Goal: Information Seeking & Learning: Learn about a topic

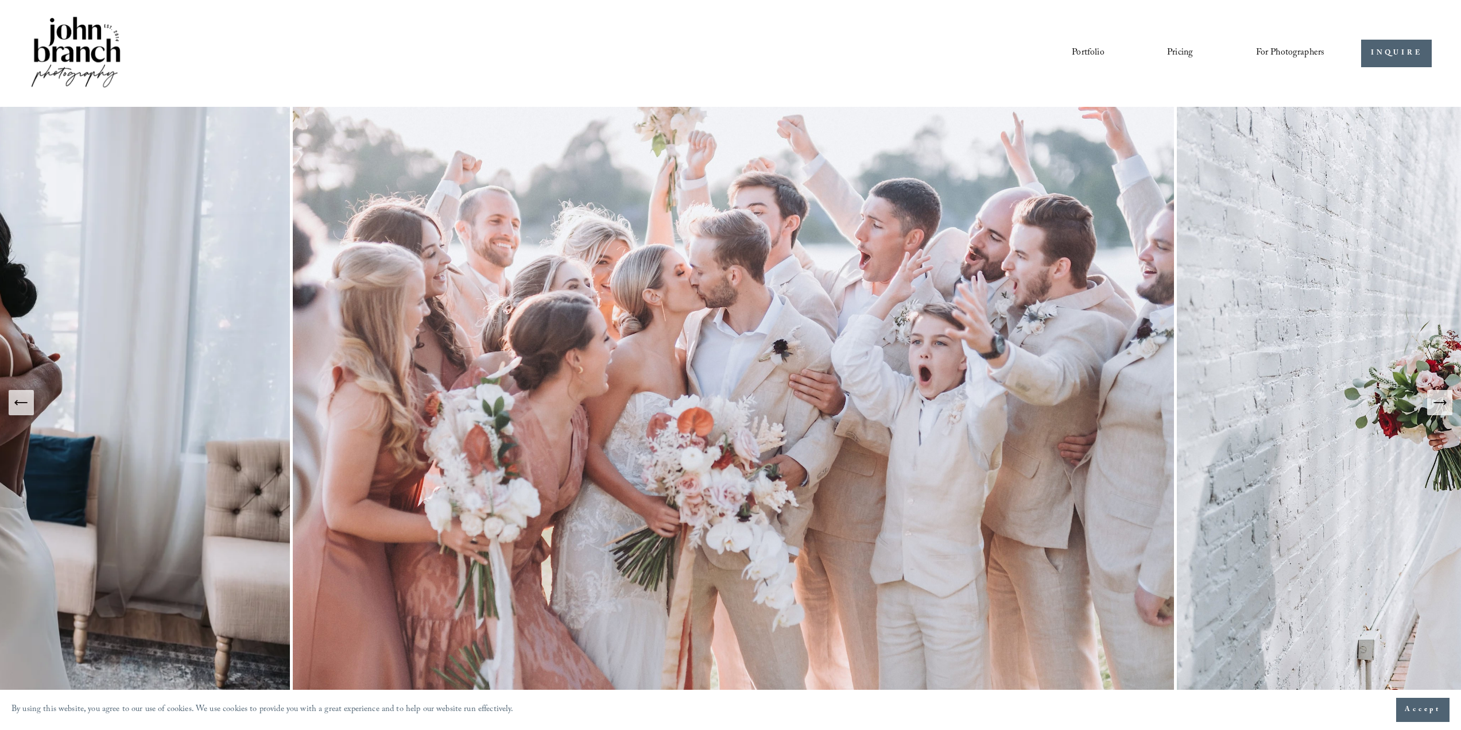
click at [891, 355] on img at bounding box center [733, 402] width 887 height 591
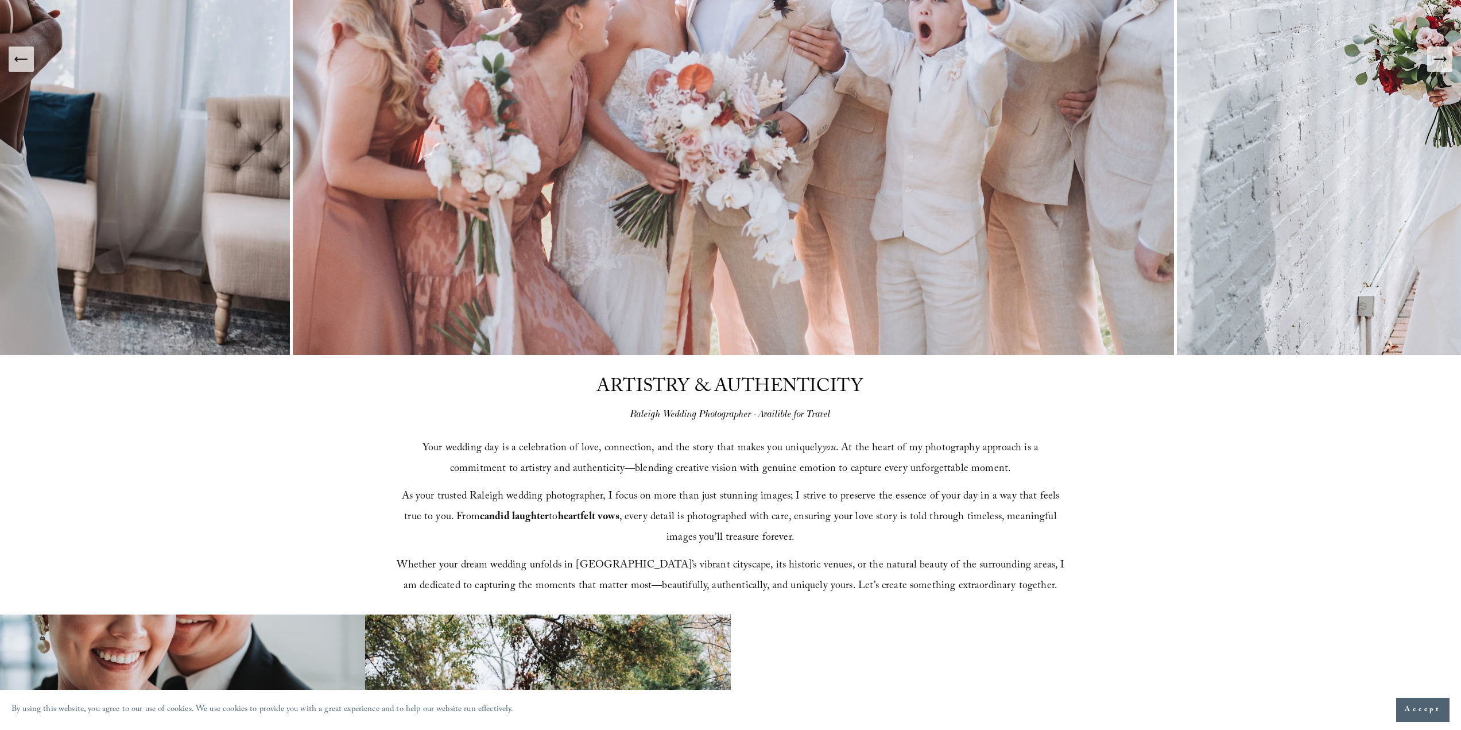
scroll to position [344, 0]
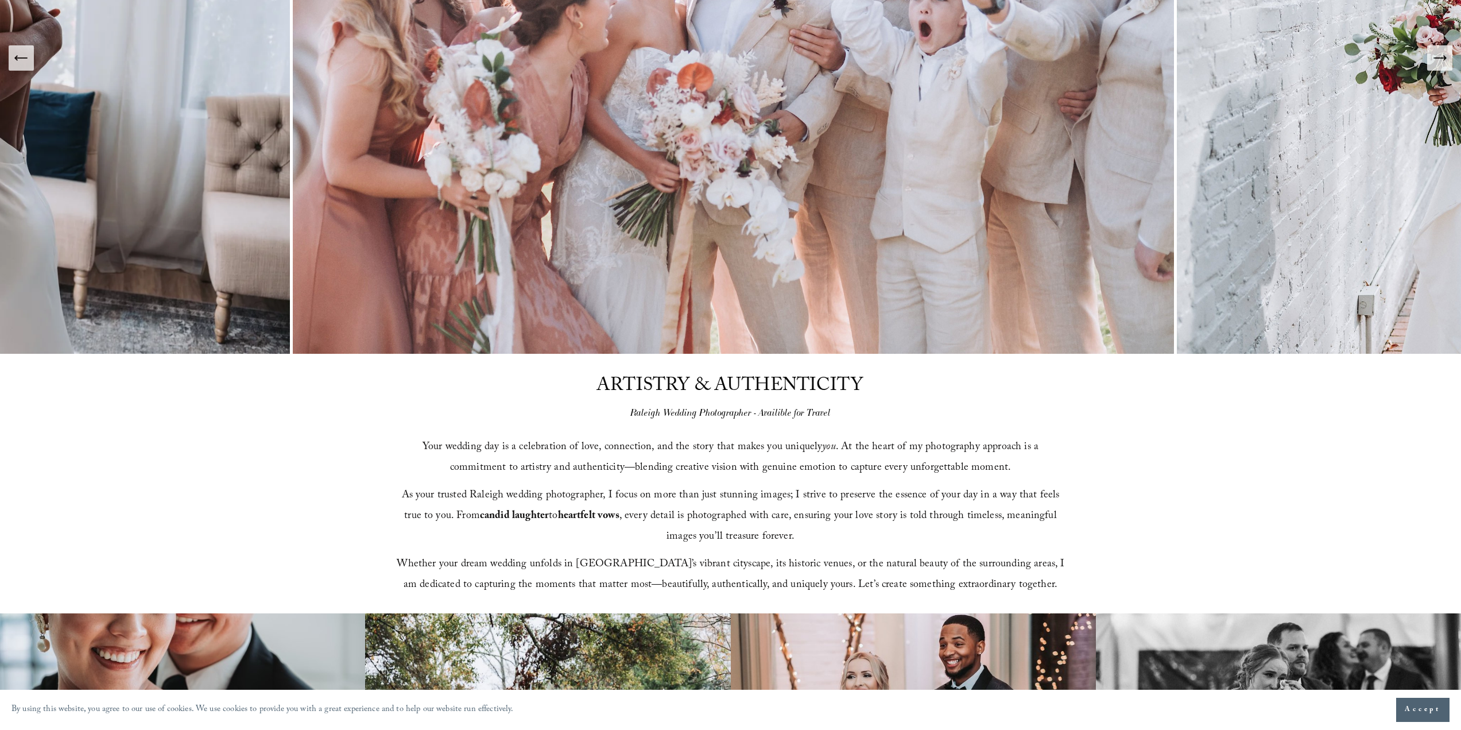
click at [1440, 61] on icon "Next Slide" at bounding box center [1440, 58] width 16 height 16
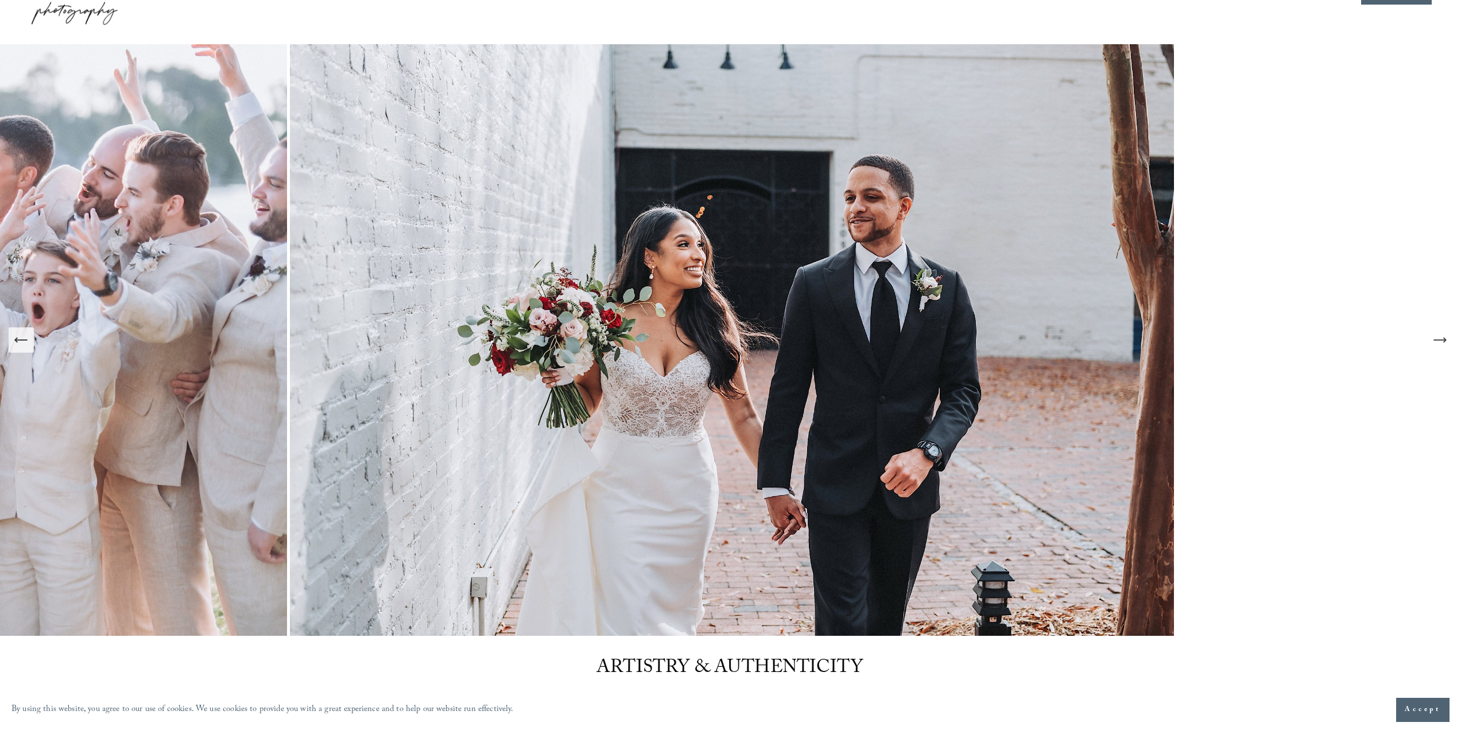
scroll to position [57, 0]
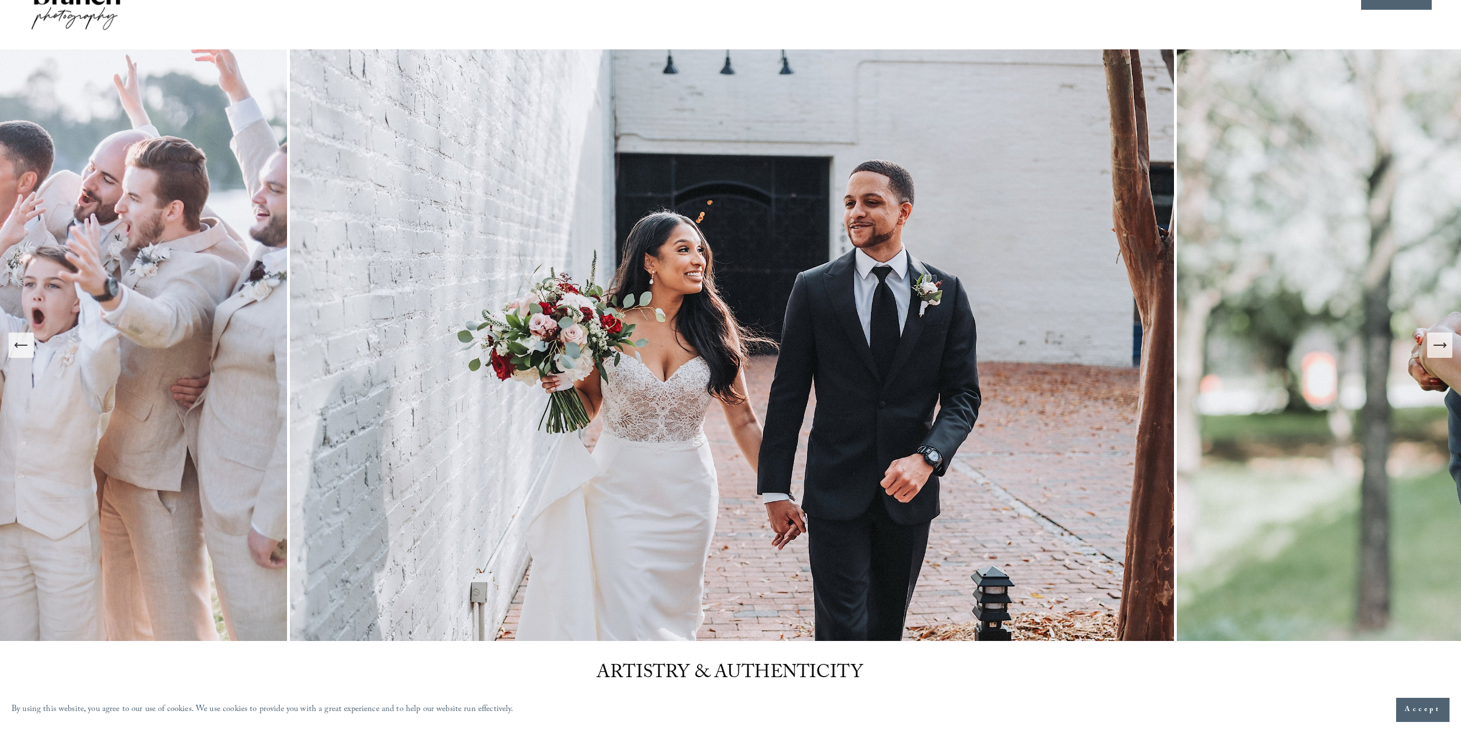
click at [1445, 352] on icon "Next Slide" at bounding box center [1440, 345] width 16 height 16
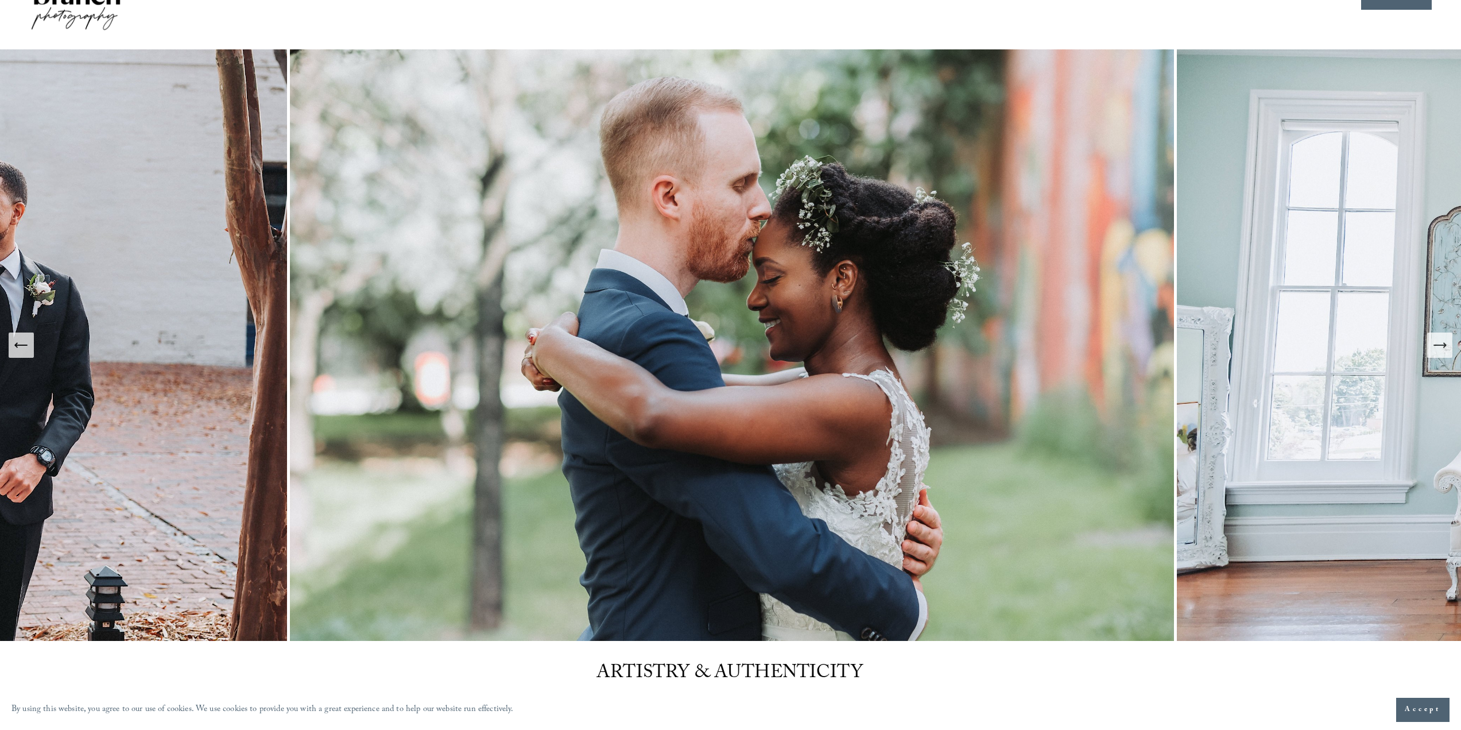
click at [1442, 351] on icon "Next Slide" at bounding box center [1440, 345] width 16 height 16
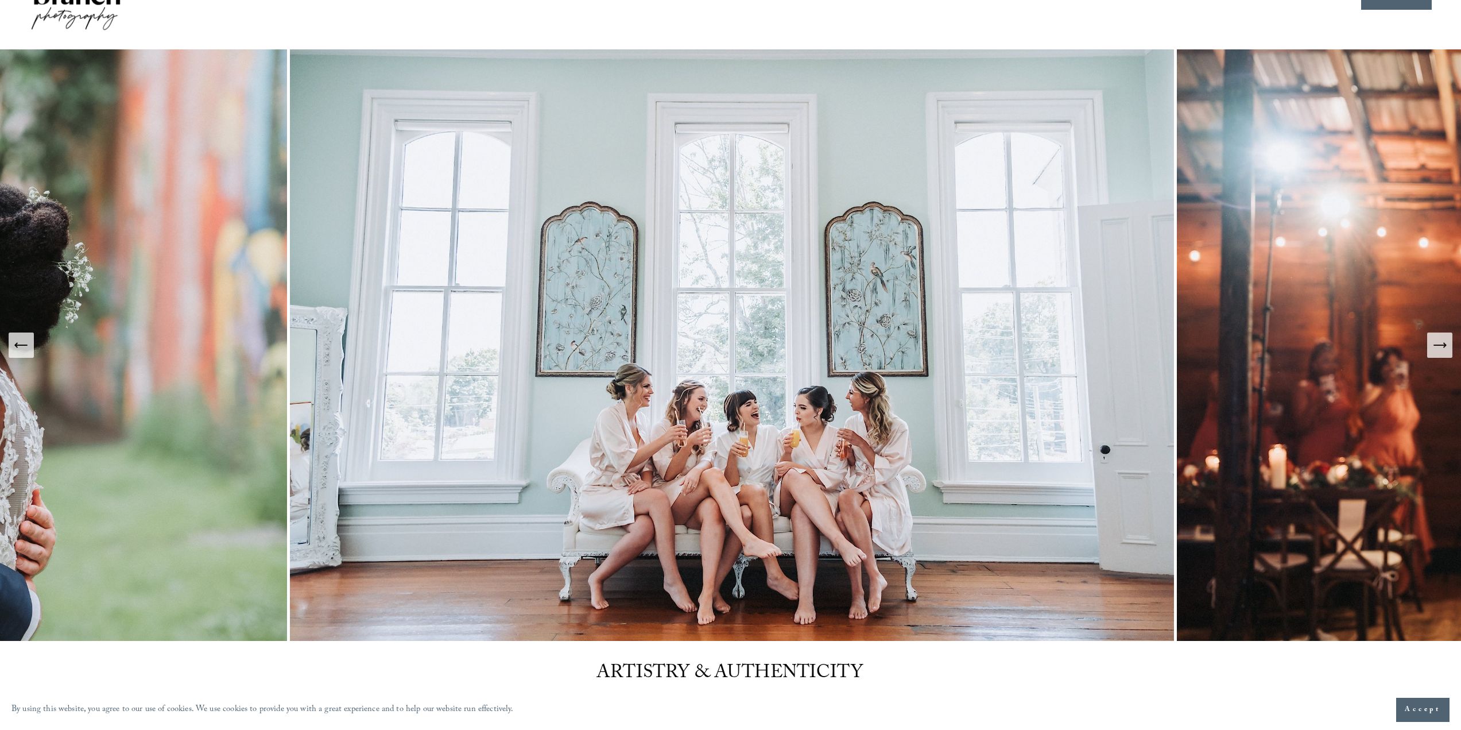
click at [1442, 351] on icon "Next Slide" at bounding box center [1440, 345] width 16 height 16
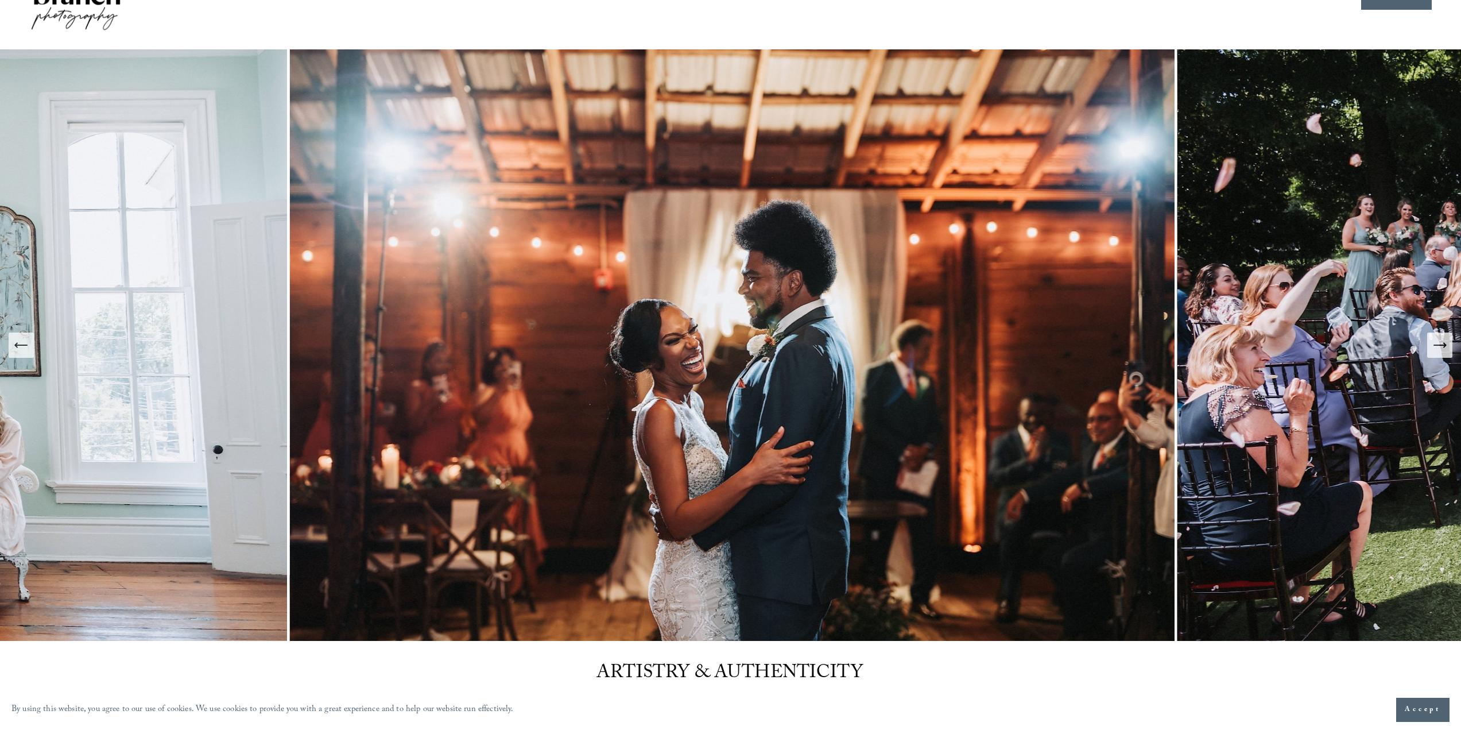
click at [1439, 351] on icon "Next Slide" at bounding box center [1440, 345] width 16 height 16
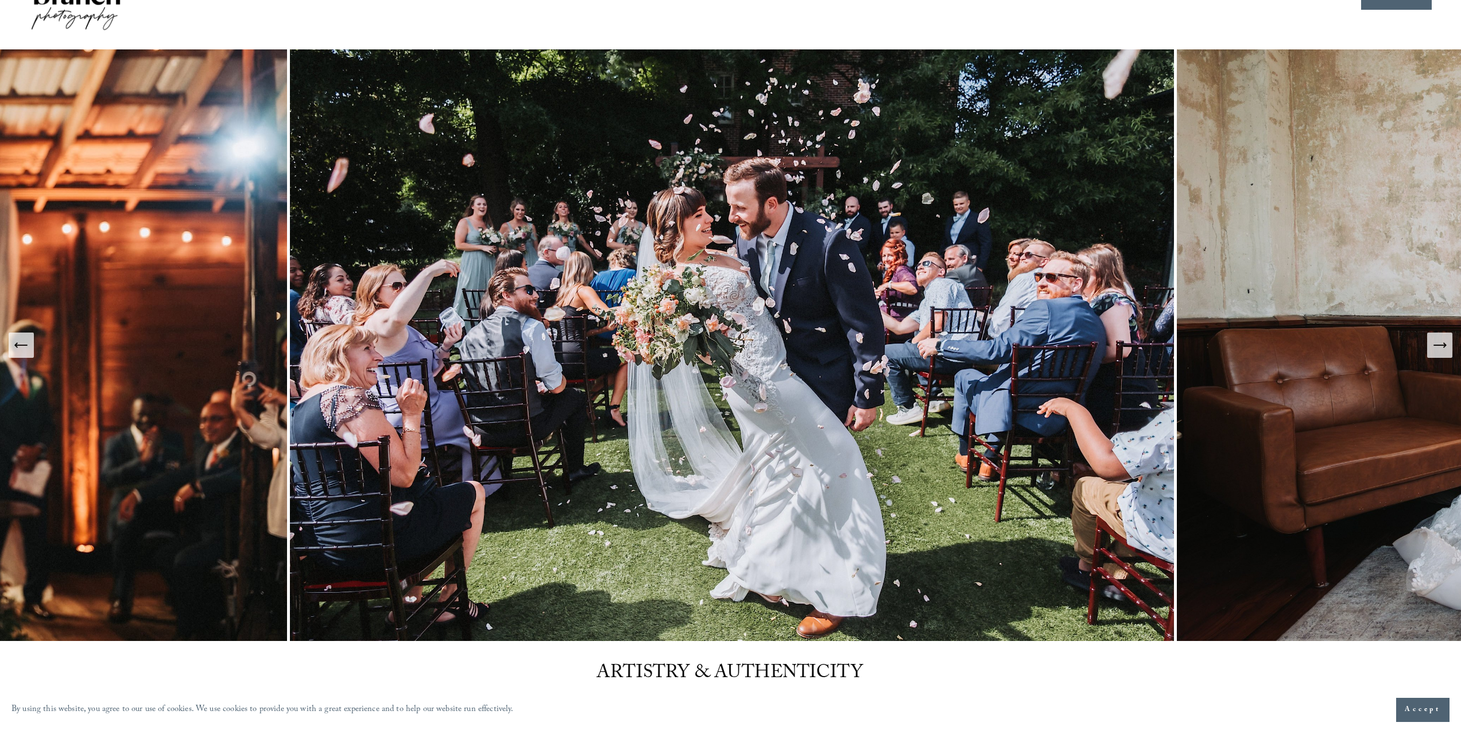
click at [1439, 350] on icon "Next Slide" at bounding box center [1440, 345] width 16 height 16
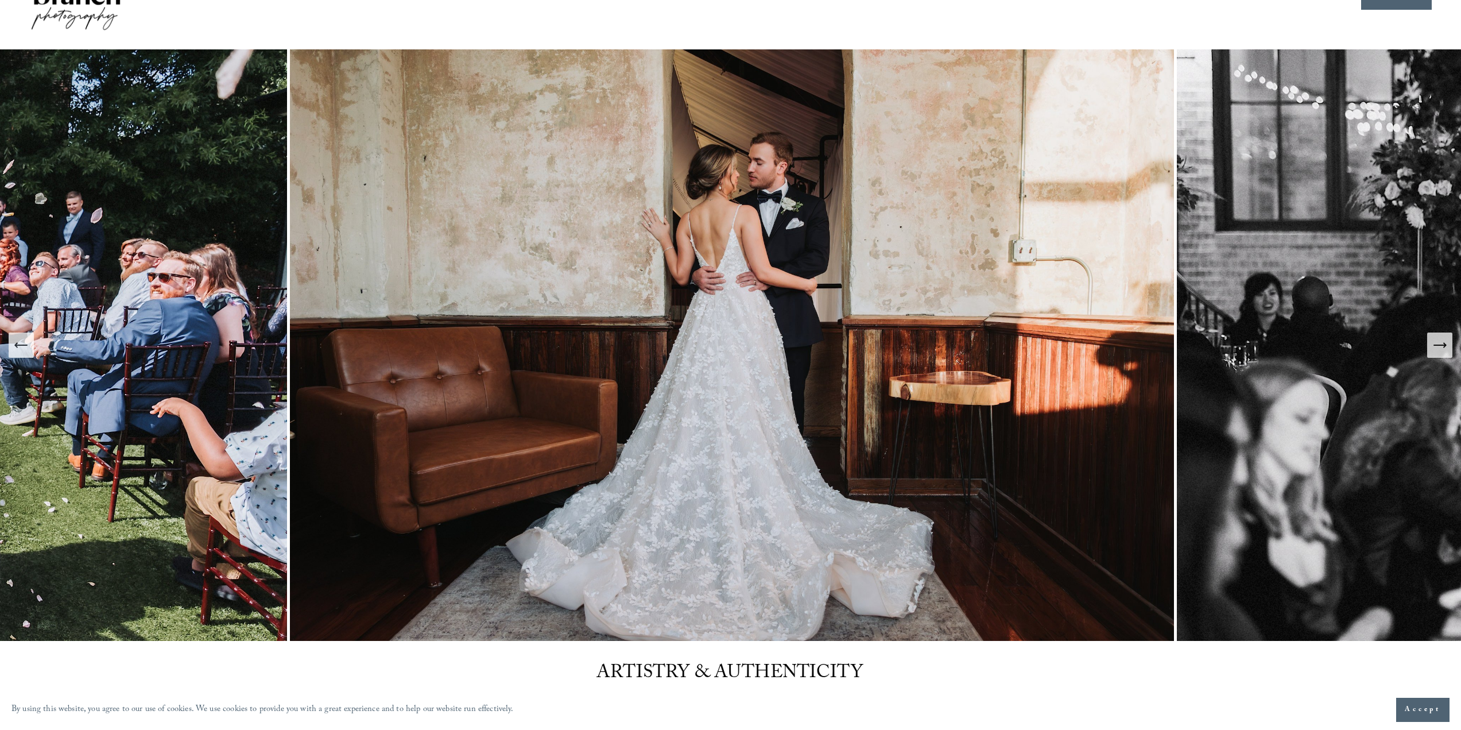
click at [1439, 350] on icon "Next Slide" at bounding box center [1440, 345] width 16 height 16
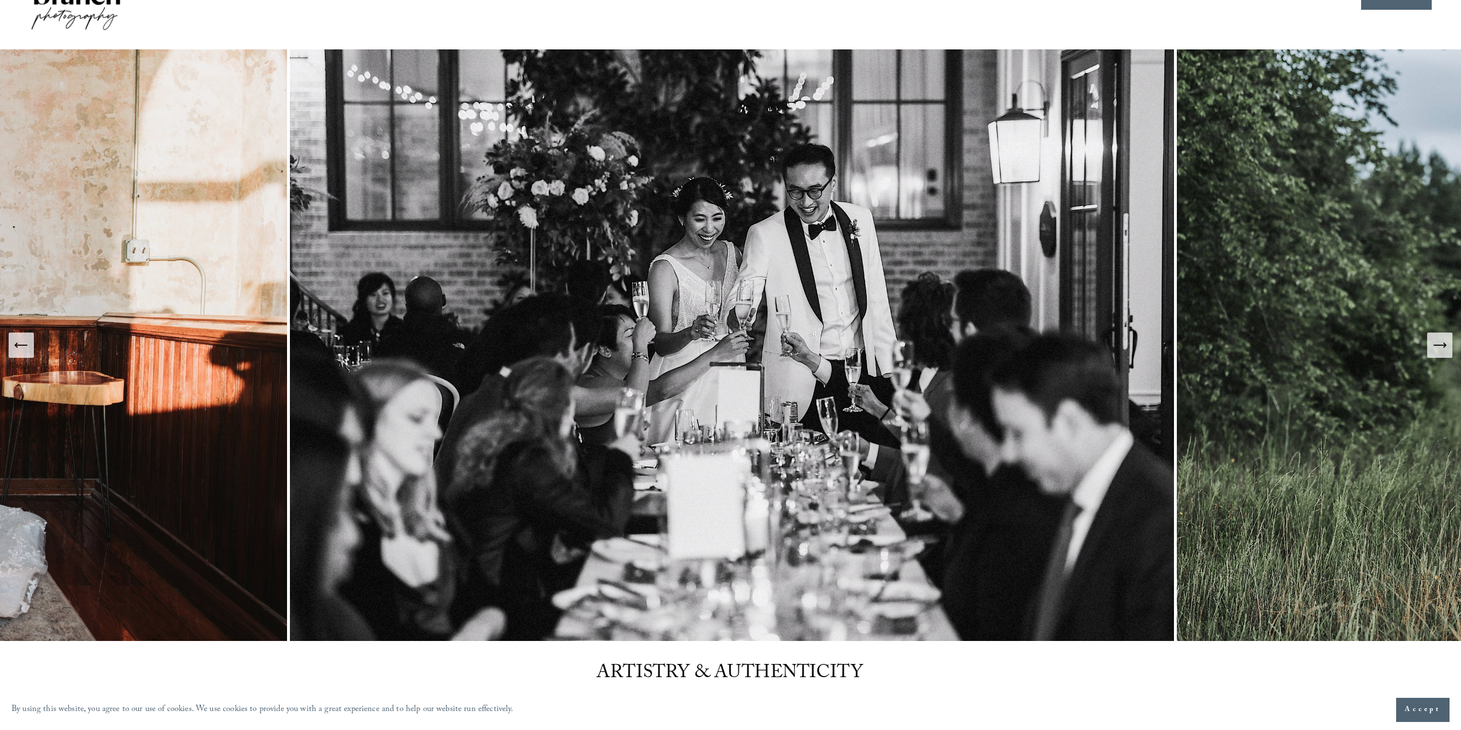
click at [1439, 350] on icon "Next Slide" at bounding box center [1440, 345] width 16 height 16
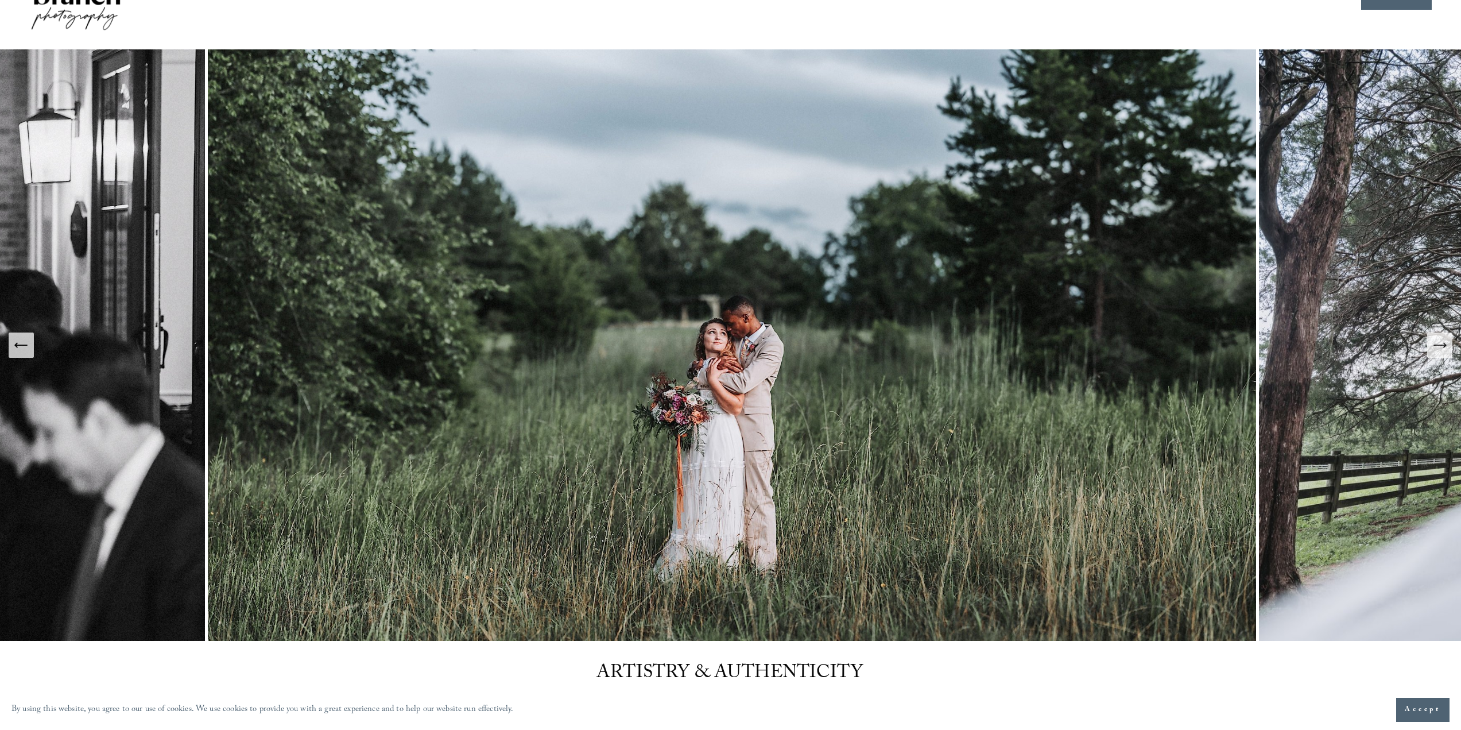
click at [1439, 350] on icon "Next Slide" at bounding box center [1440, 345] width 16 height 16
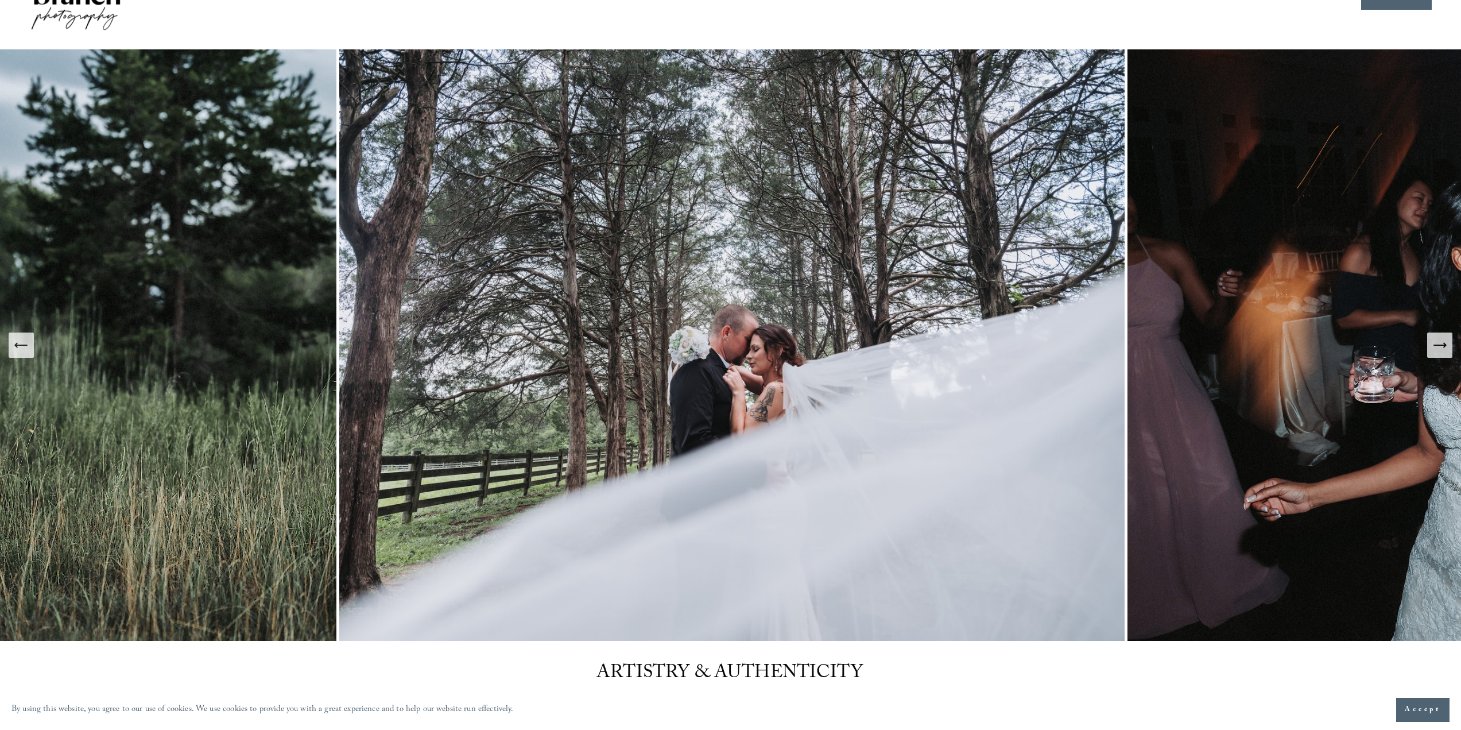
click at [1439, 350] on icon "Next Slide" at bounding box center [1440, 345] width 16 height 16
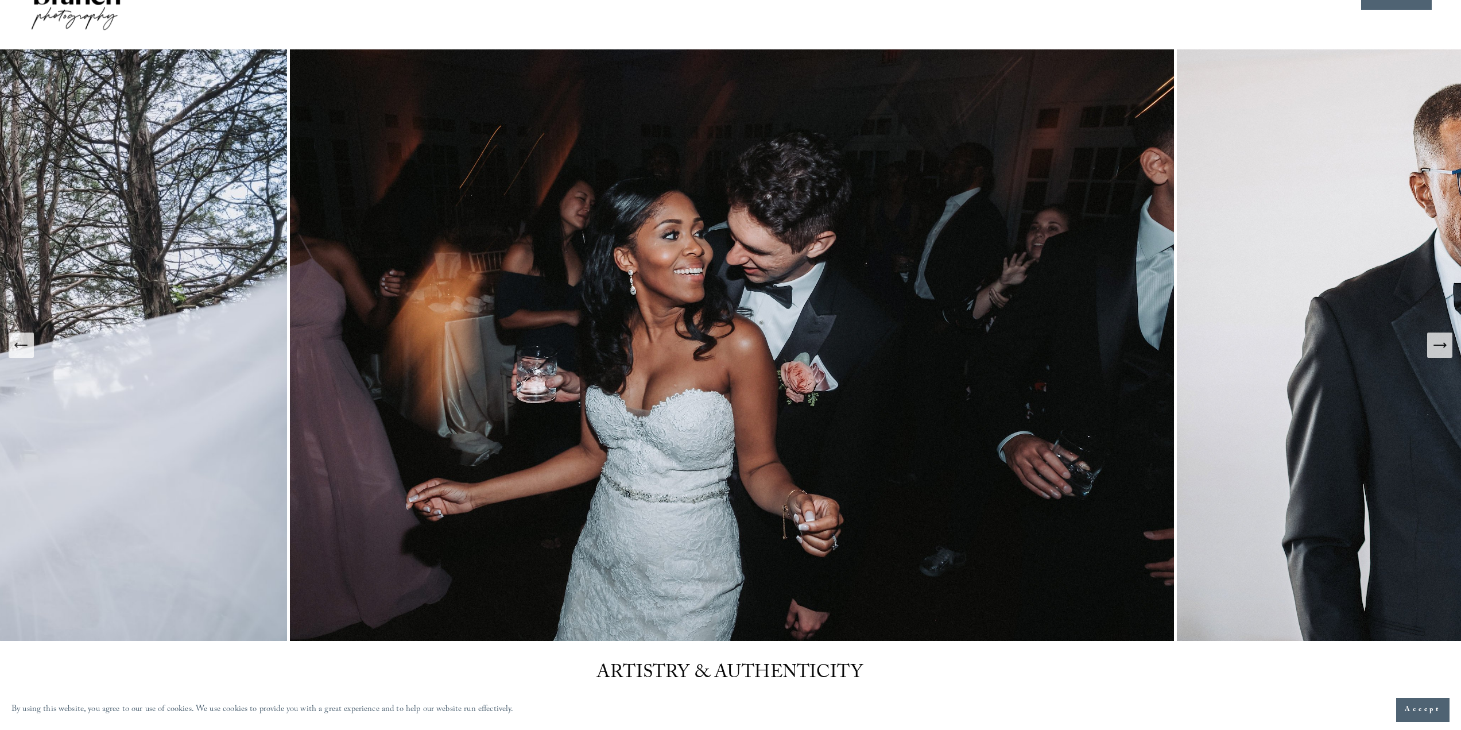
click at [1439, 350] on icon "Next Slide" at bounding box center [1440, 345] width 16 height 16
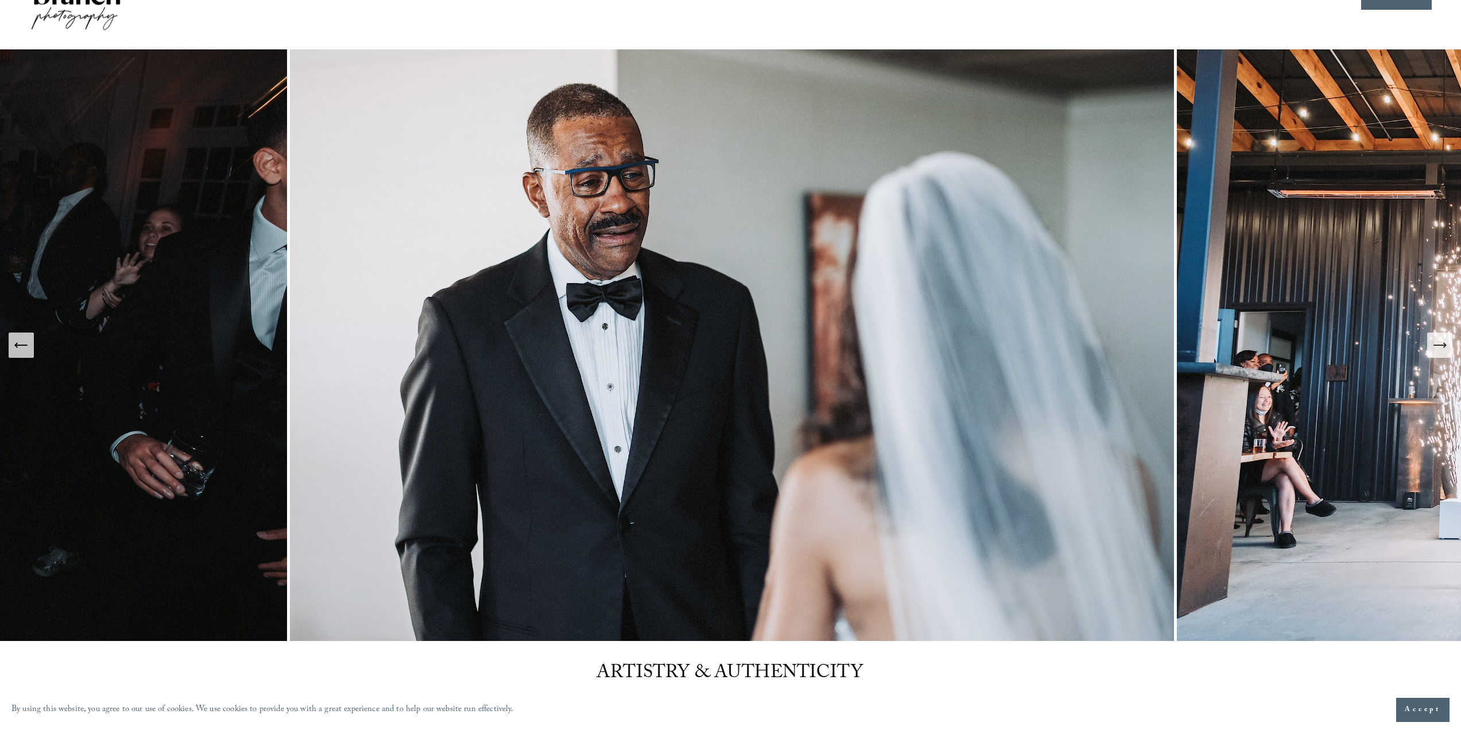
click at [1439, 350] on icon "Next Slide" at bounding box center [1440, 345] width 16 height 16
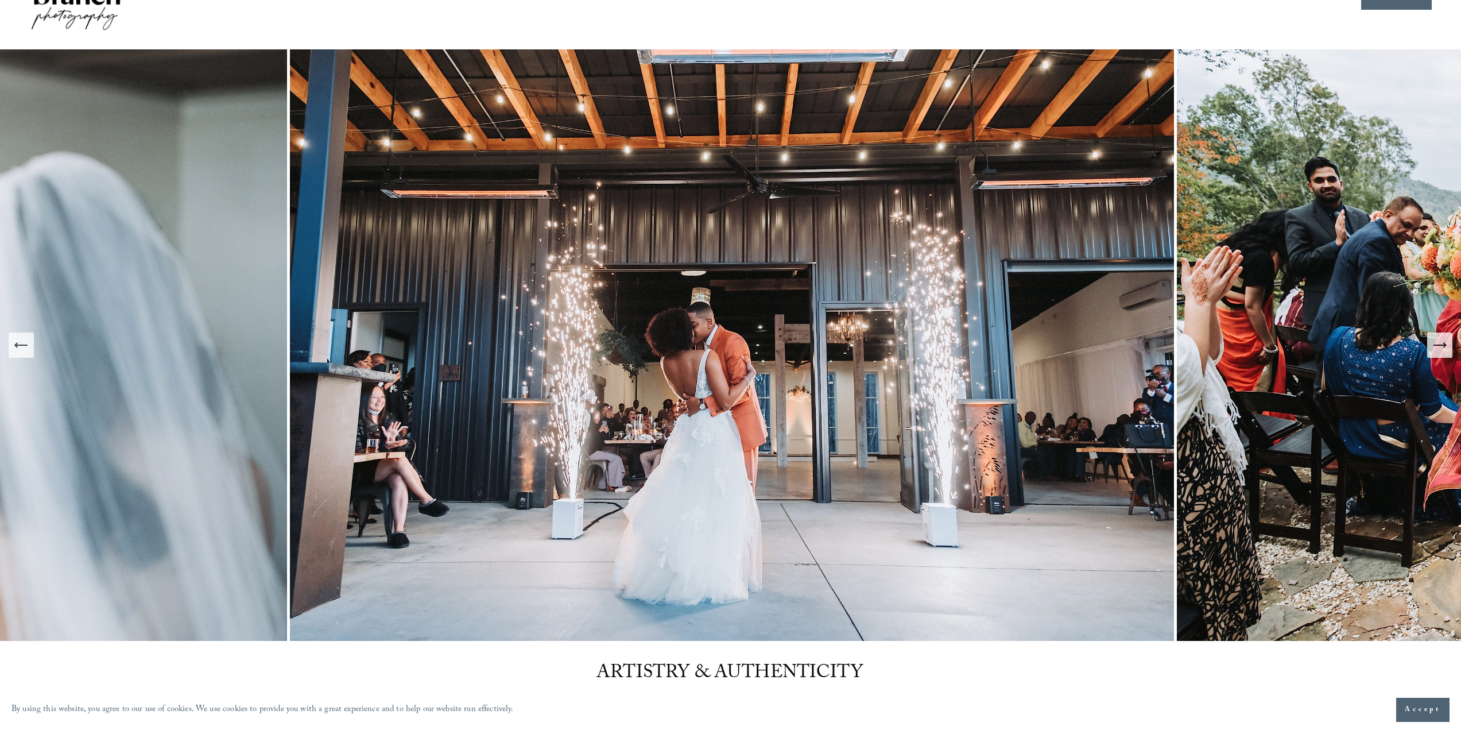
click at [18, 350] on icon "Previous Slide" at bounding box center [21, 345] width 16 height 16
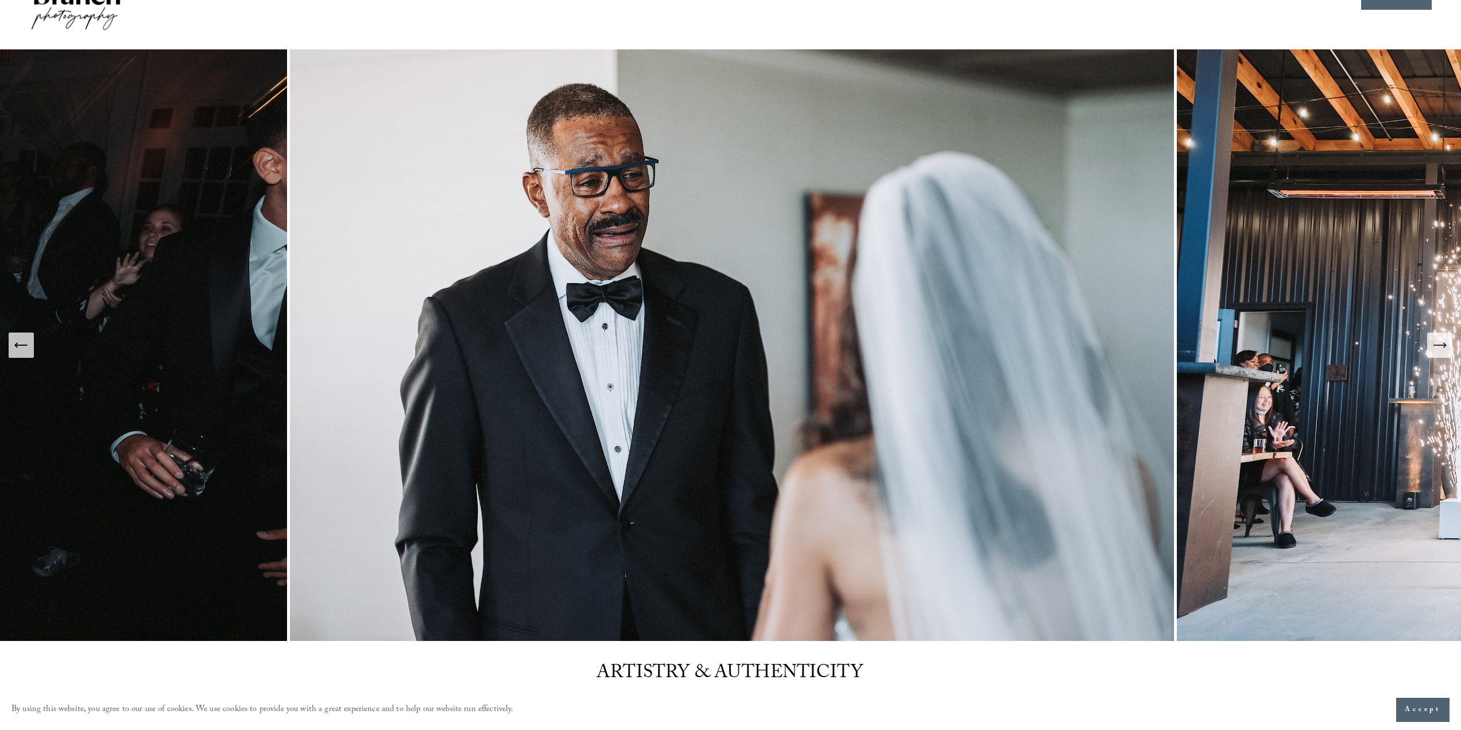
click at [1444, 351] on icon "Next Slide" at bounding box center [1440, 345] width 16 height 16
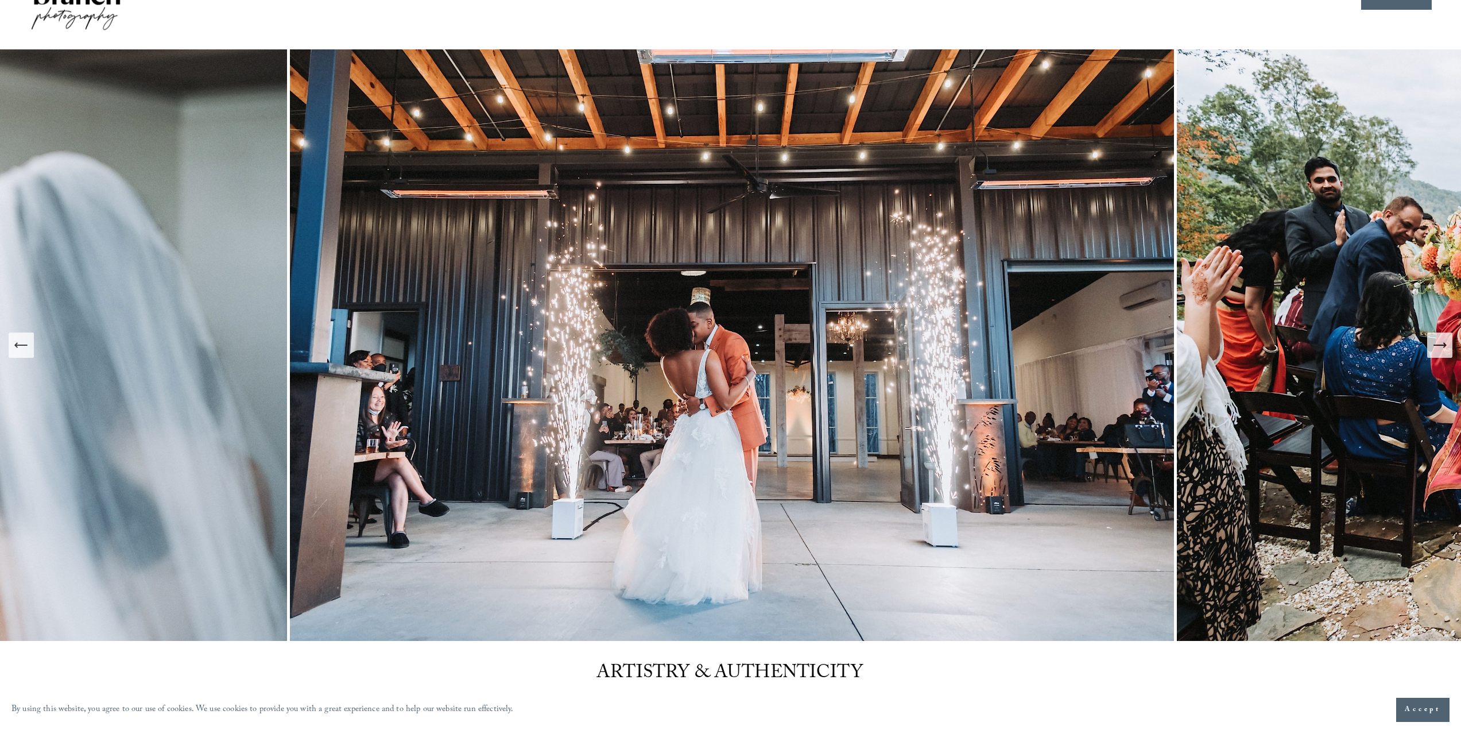
click at [1440, 347] on icon "Next Slide" at bounding box center [1440, 345] width 16 height 16
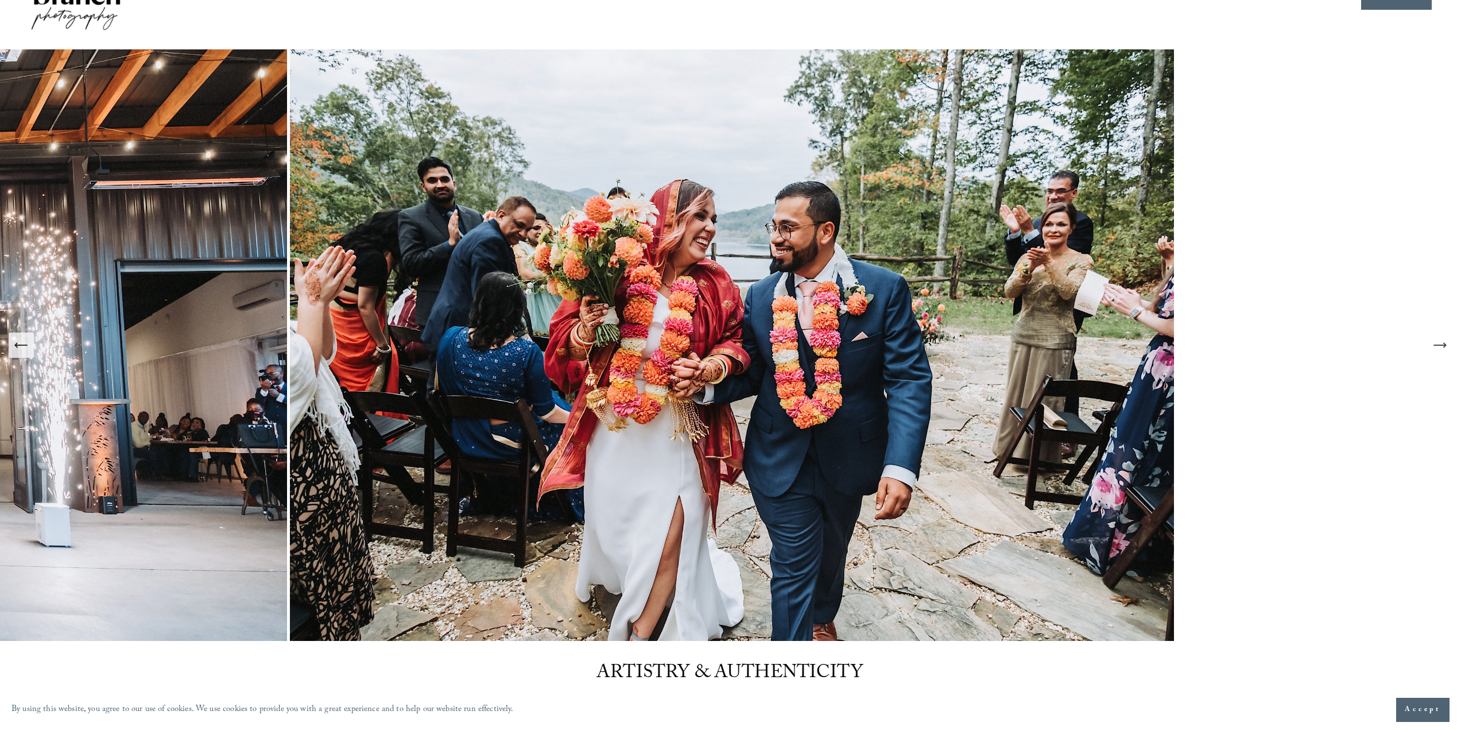
click at [1440, 347] on icon "Next Slide" at bounding box center [1440, 345] width 16 height 16
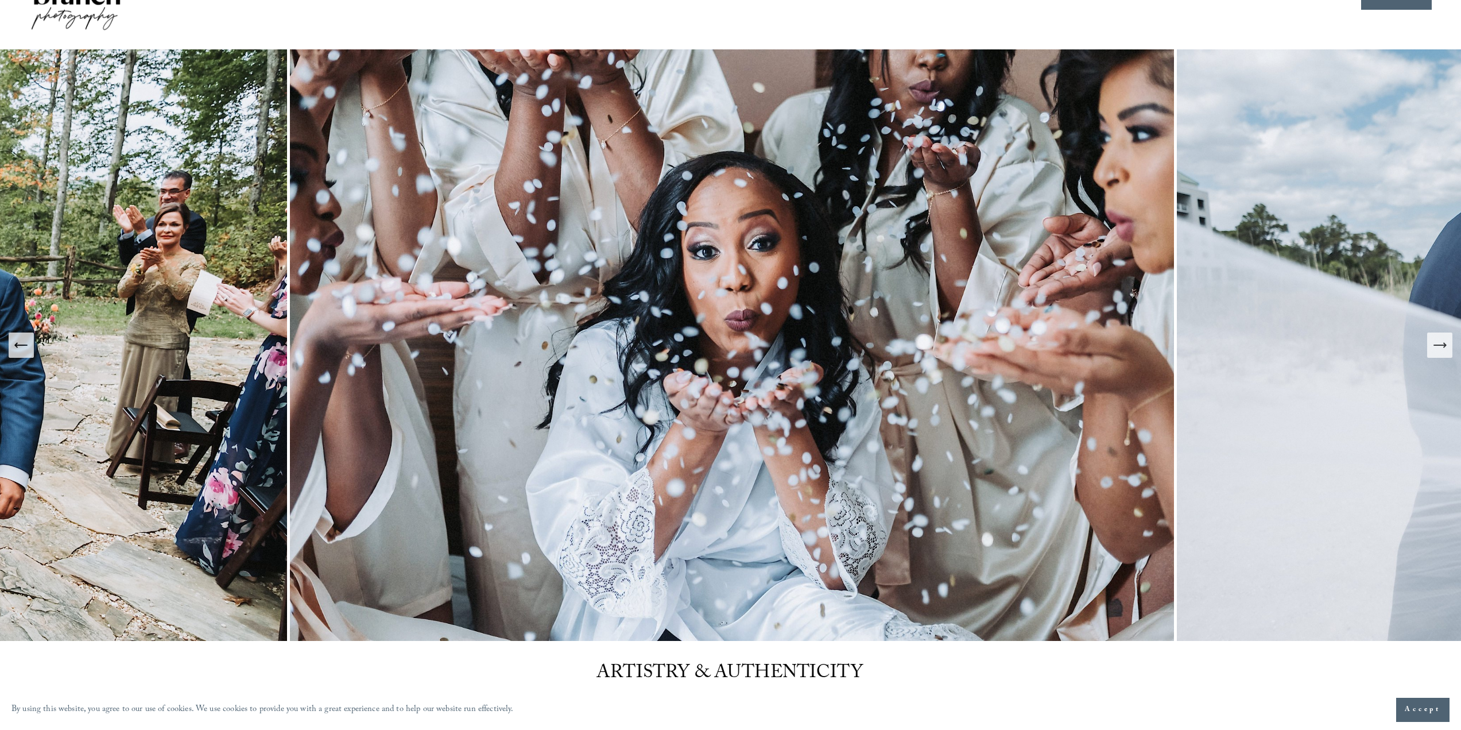
click at [1439, 347] on icon "Next Slide" at bounding box center [1440, 345] width 16 height 16
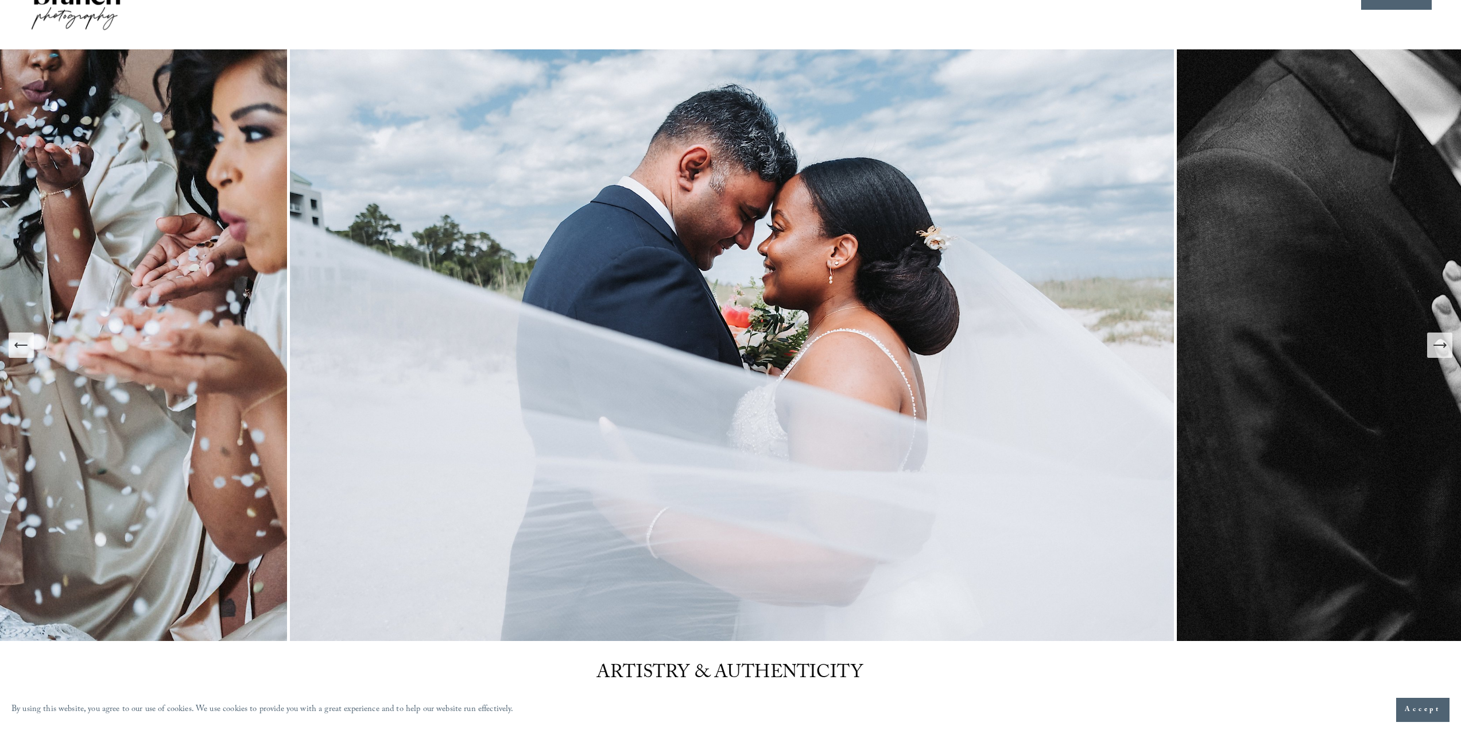
click at [15, 338] on icon "Previous Slide" at bounding box center [21, 345] width 16 height 16
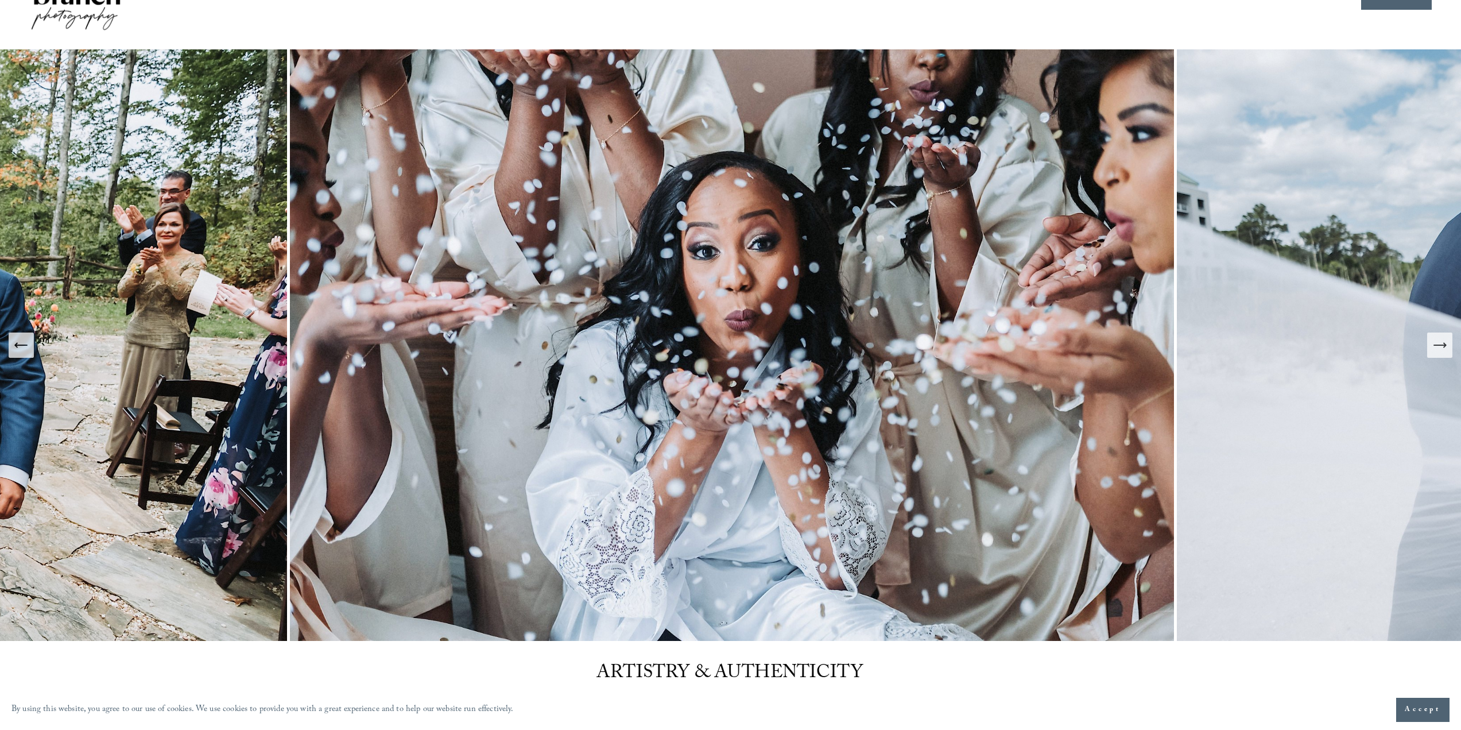
click at [1433, 347] on icon "Next Slide" at bounding box center [1440, 345] width 16 height 16
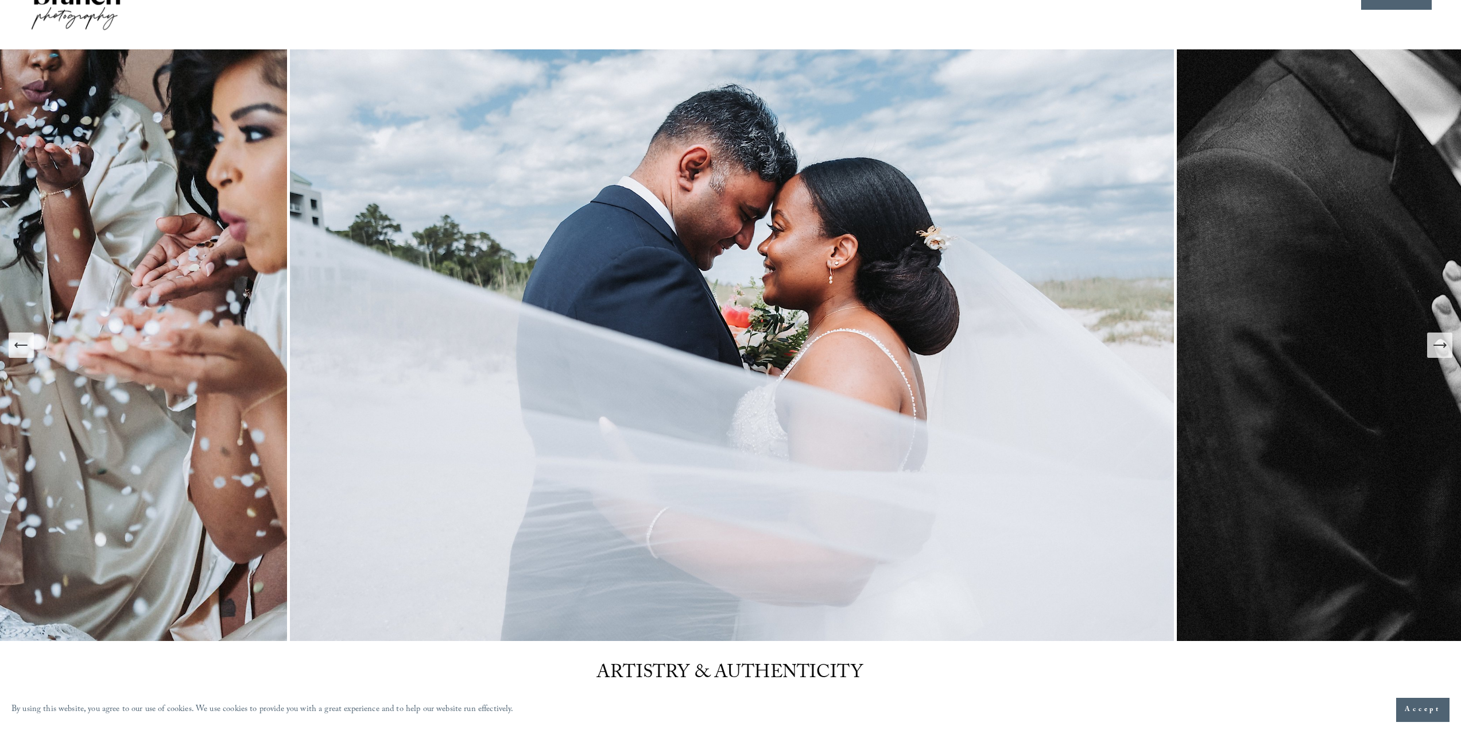
click at [1433, 347] on icon "Next Slide" at bounding box center [1440, 345] width 16 height 16
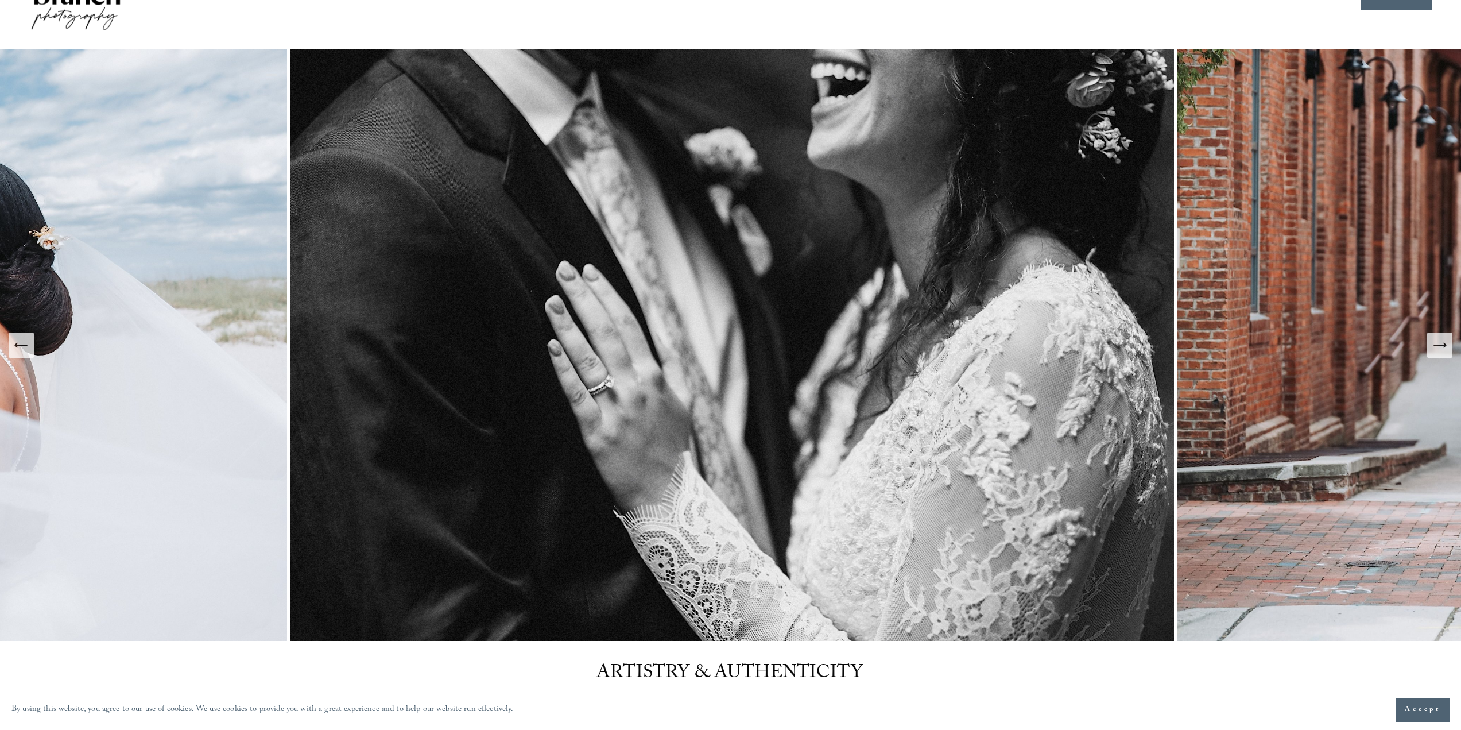
click at [1433, 347] on icon "Next Slide" at bounding box center [1440, 345] width 16 height 16
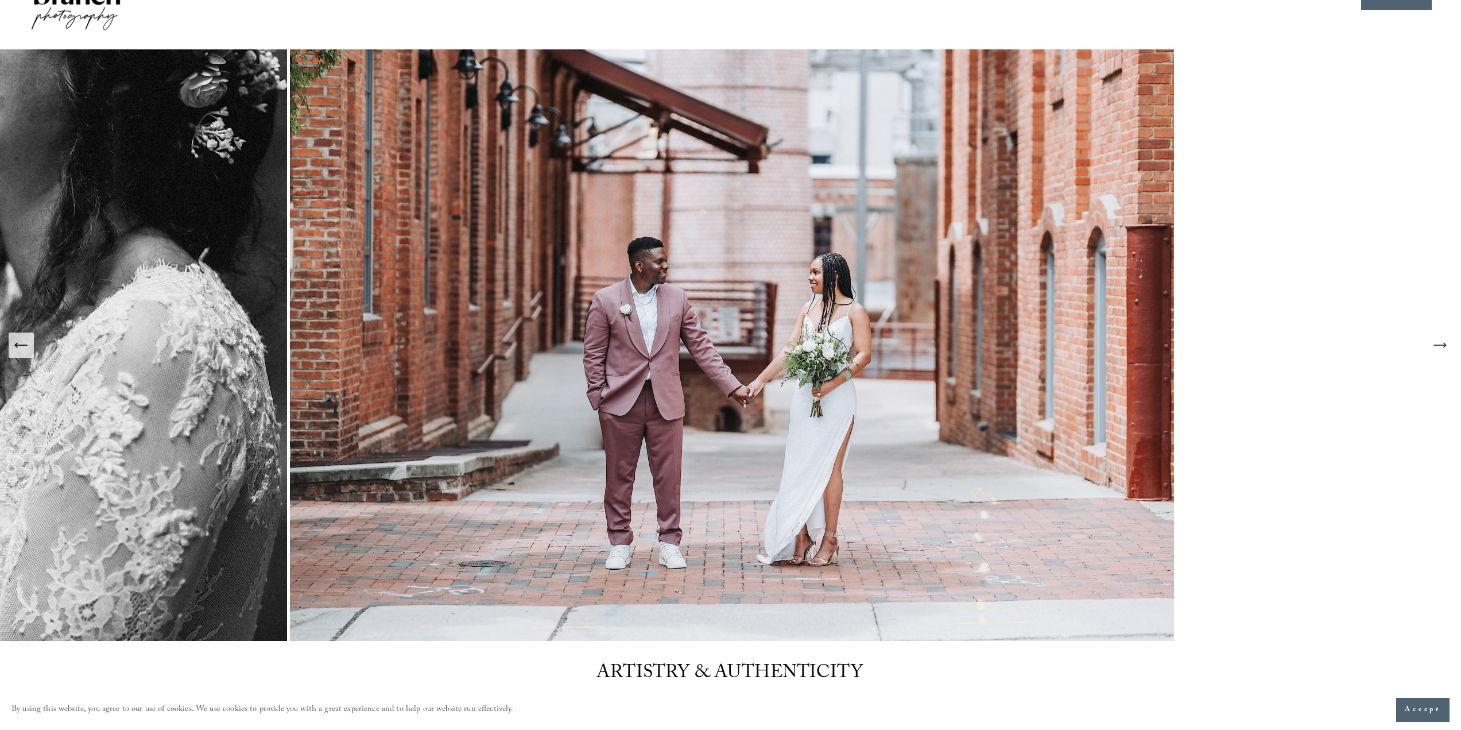
click at [1433, 347] on icon "Next Slide" at bounding box center [1440, 345] width 16 height 16
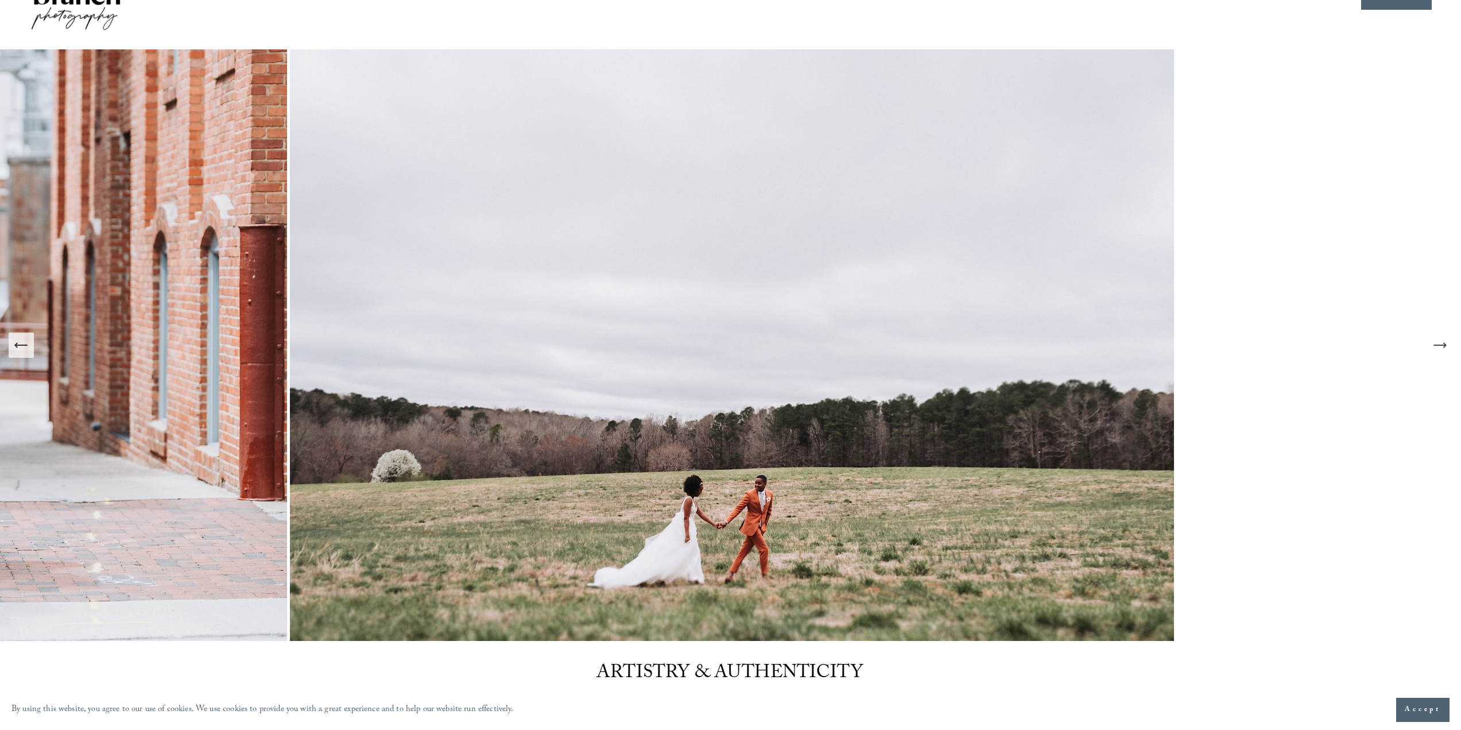
click at [1433, 347] on icon "Next Slide" at bounding box center [1440, 345] width 16 height 16
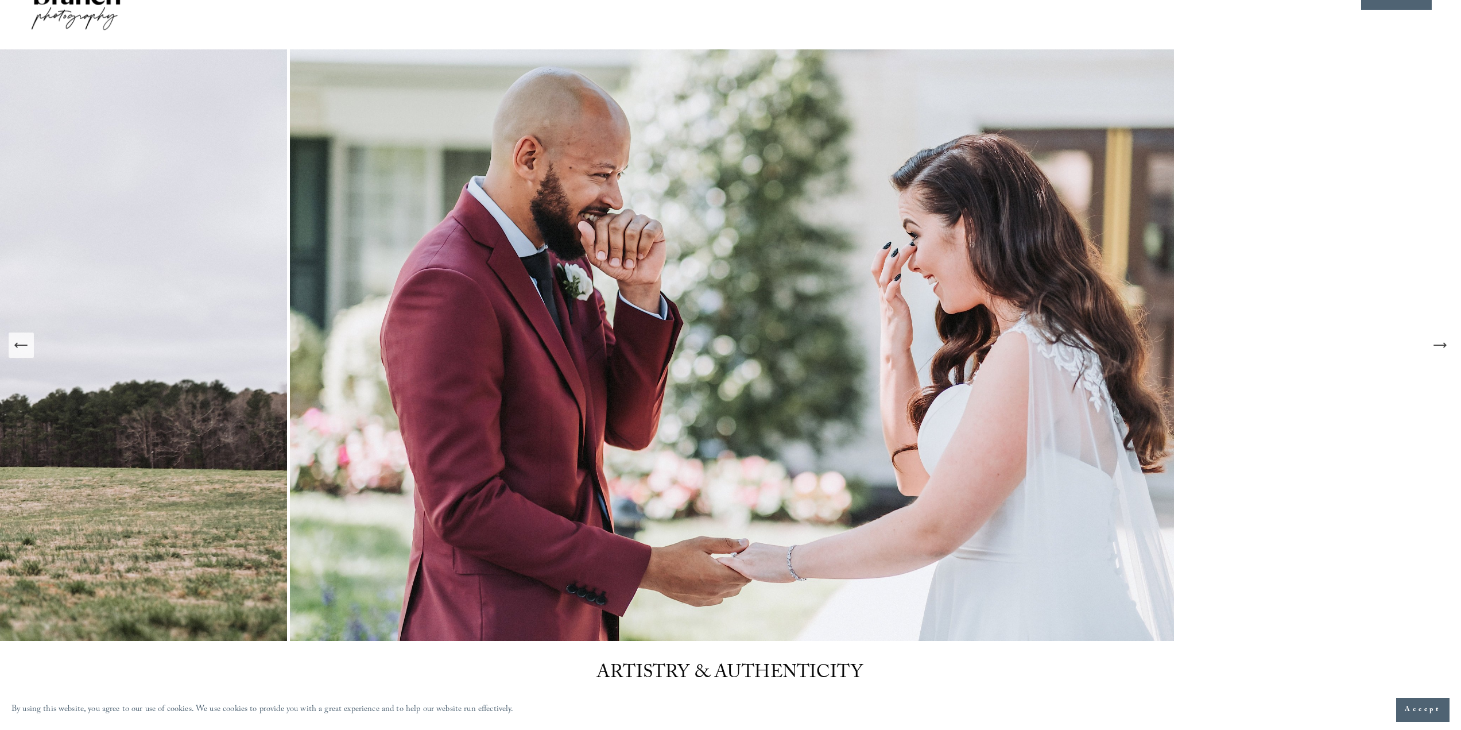
click at [1433, 347] on icon "Next Slide" at bounding box center [1440, 345] width 16 height 16
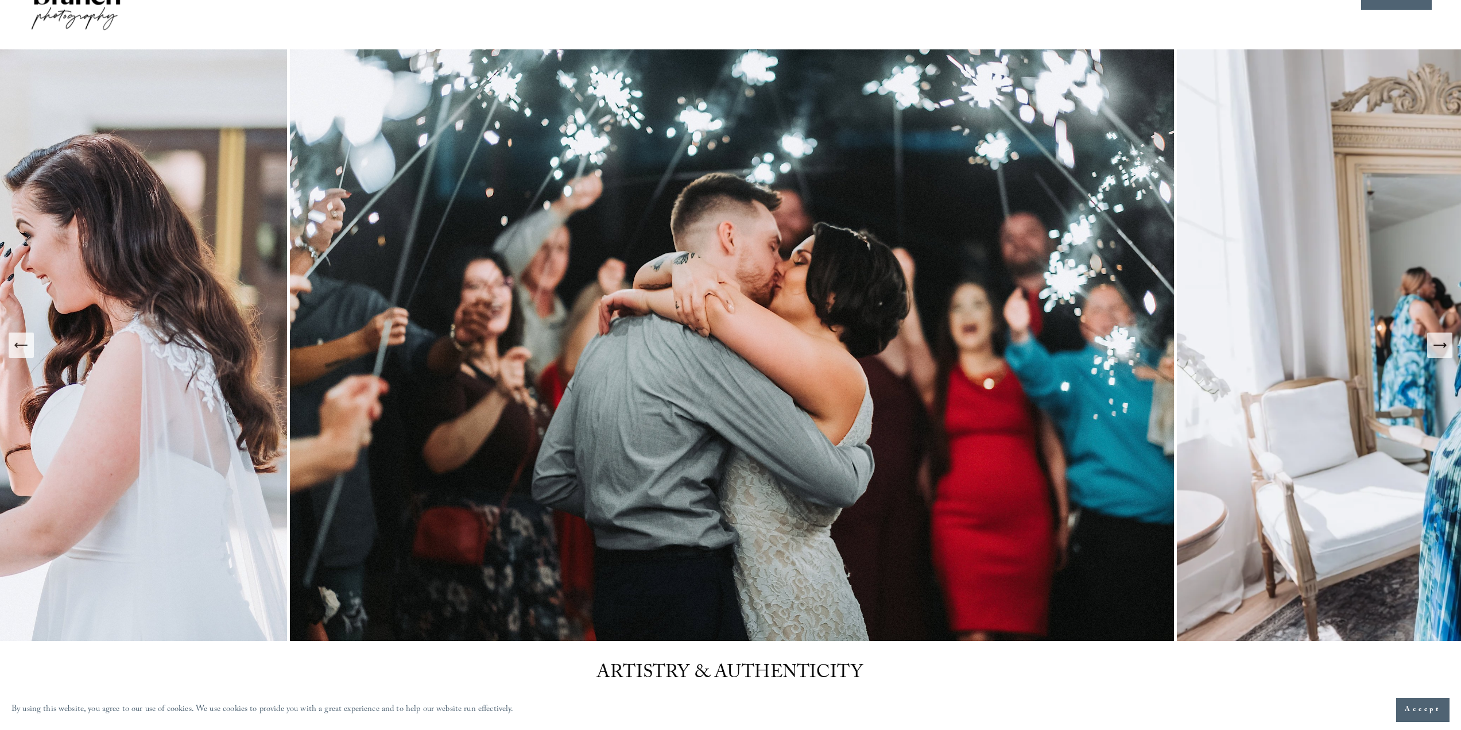
click at [32, 340] on button "Previous Slide" at bounding box center [21, 344] width 25 height 25
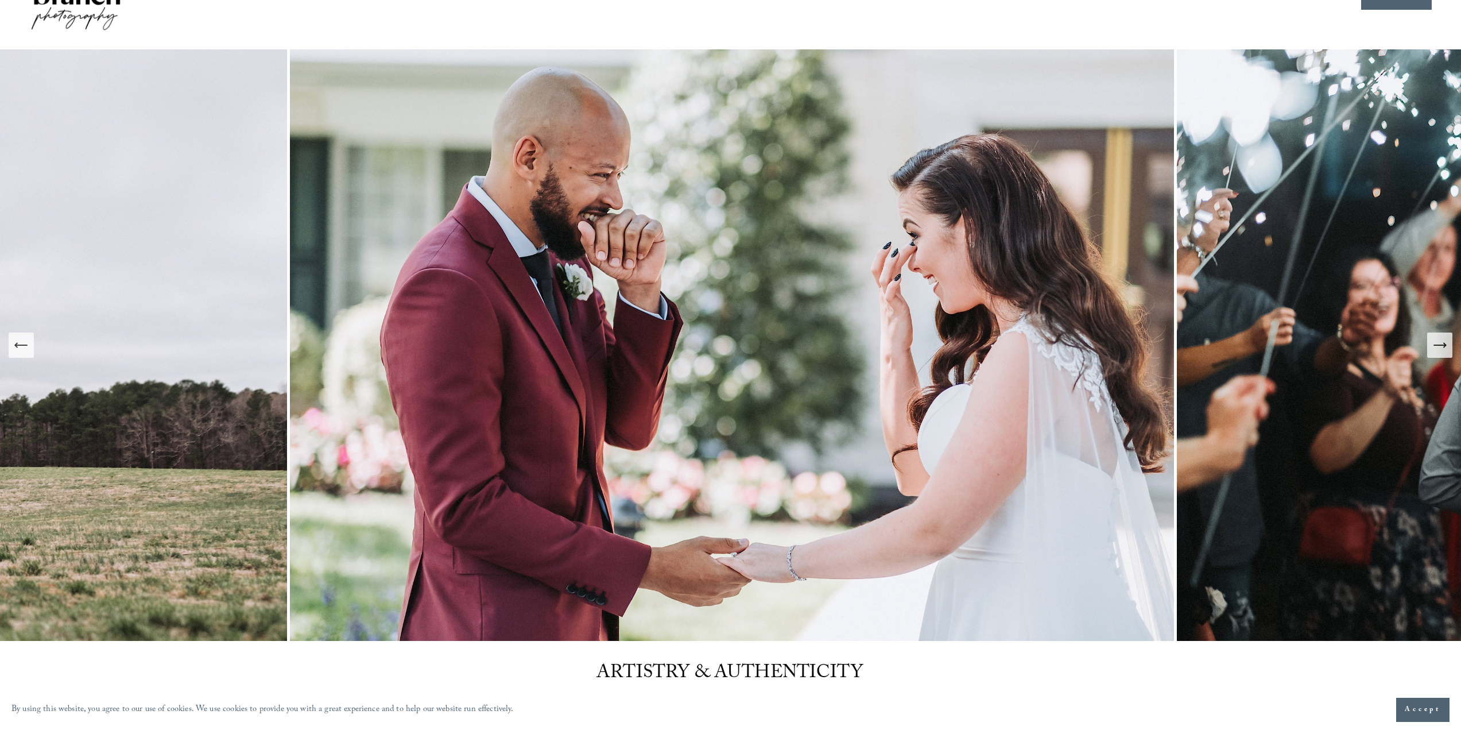
click at [1448, 344] on button "Next Slide" at bounding box center [1439, 344] width 25 height 25
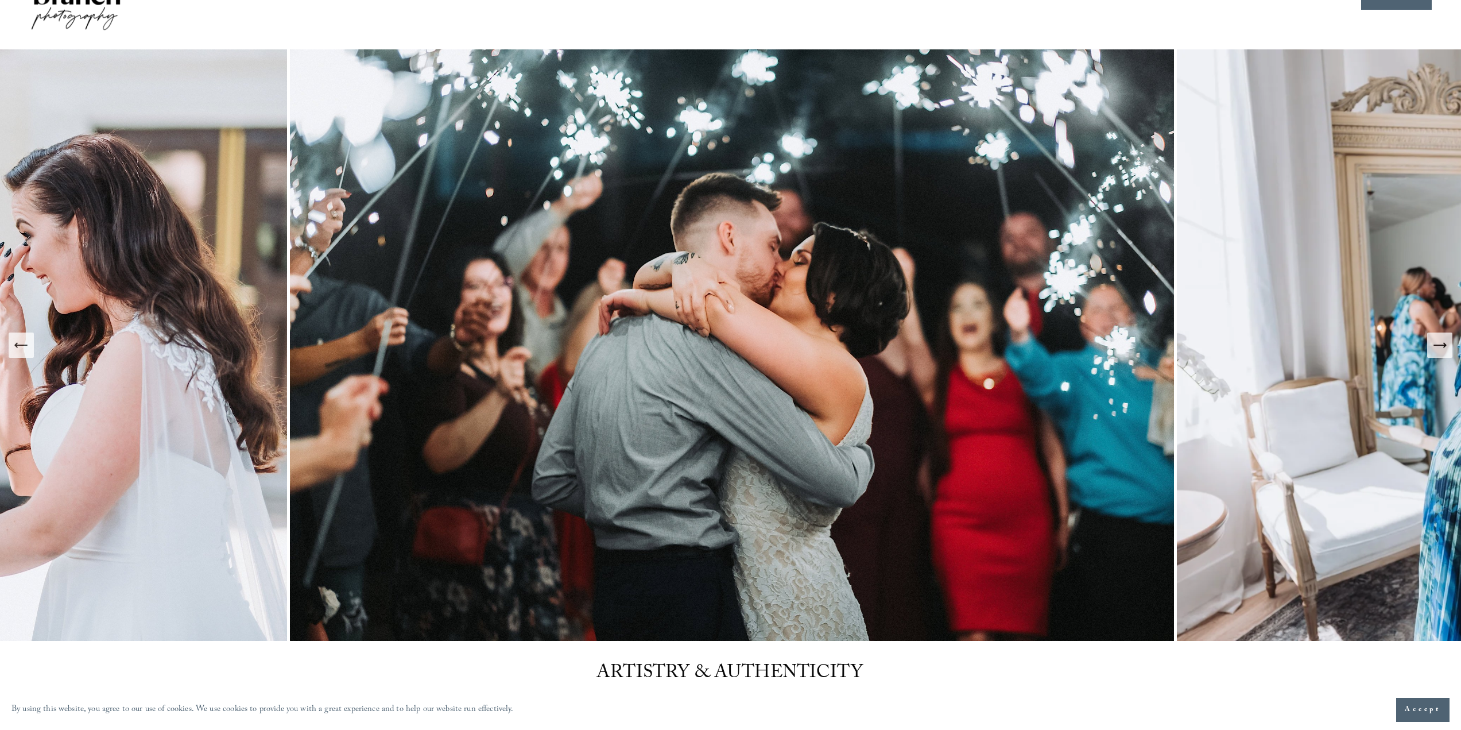
click at [1448, 344] on button "Next Slide" at bounding box center [1439, 344] width 25 height 25
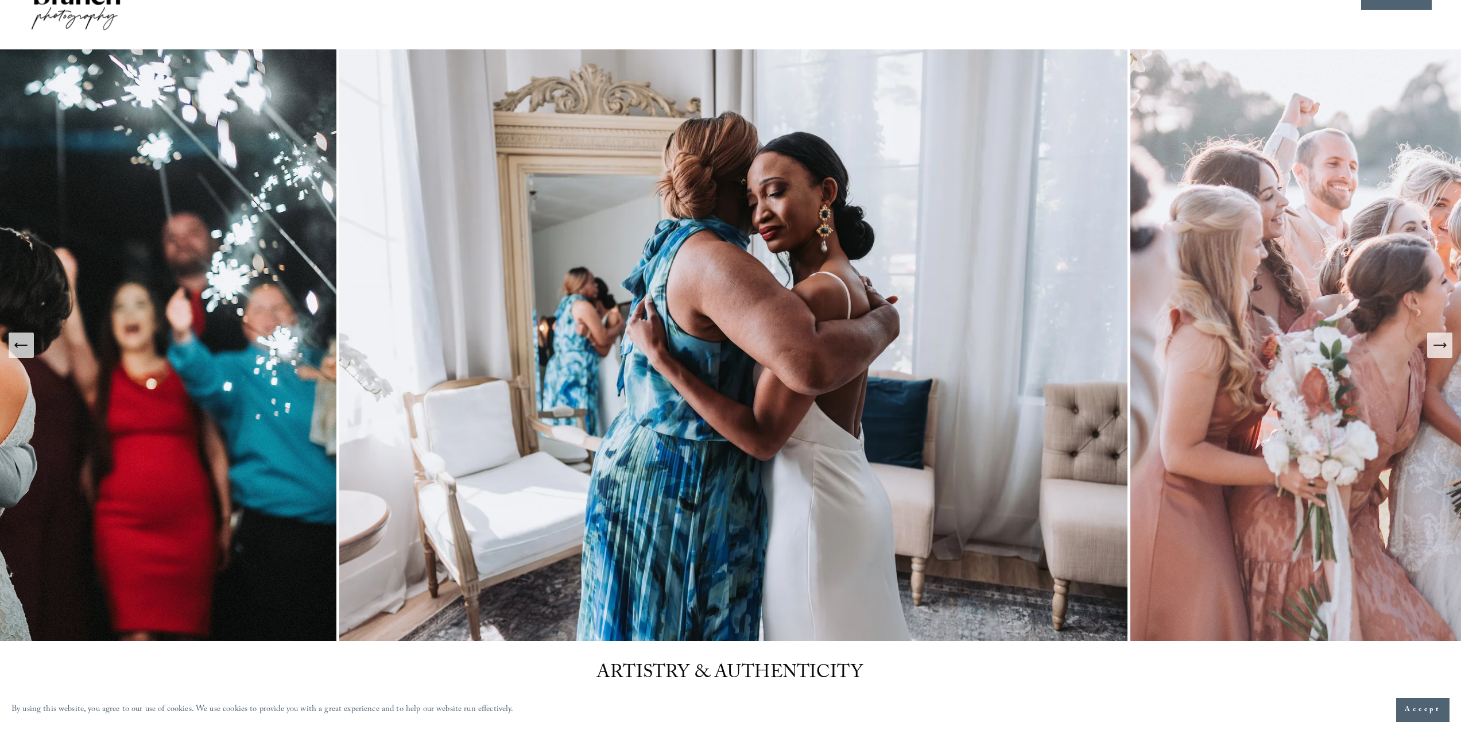
click at [1448, 344] on button "Next Slide" at bounding box center [1439, 344] width 25 height 25
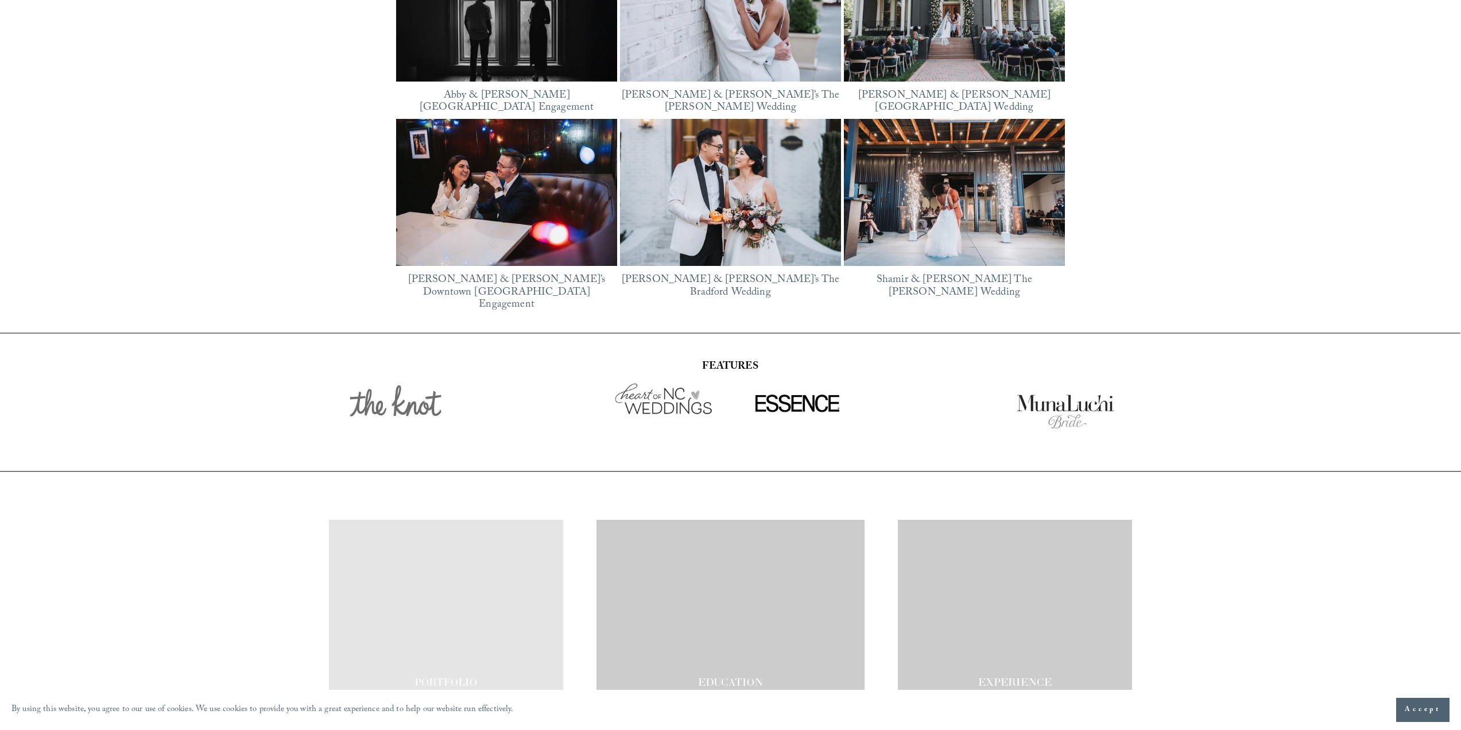
scroll to position [2121, 0]
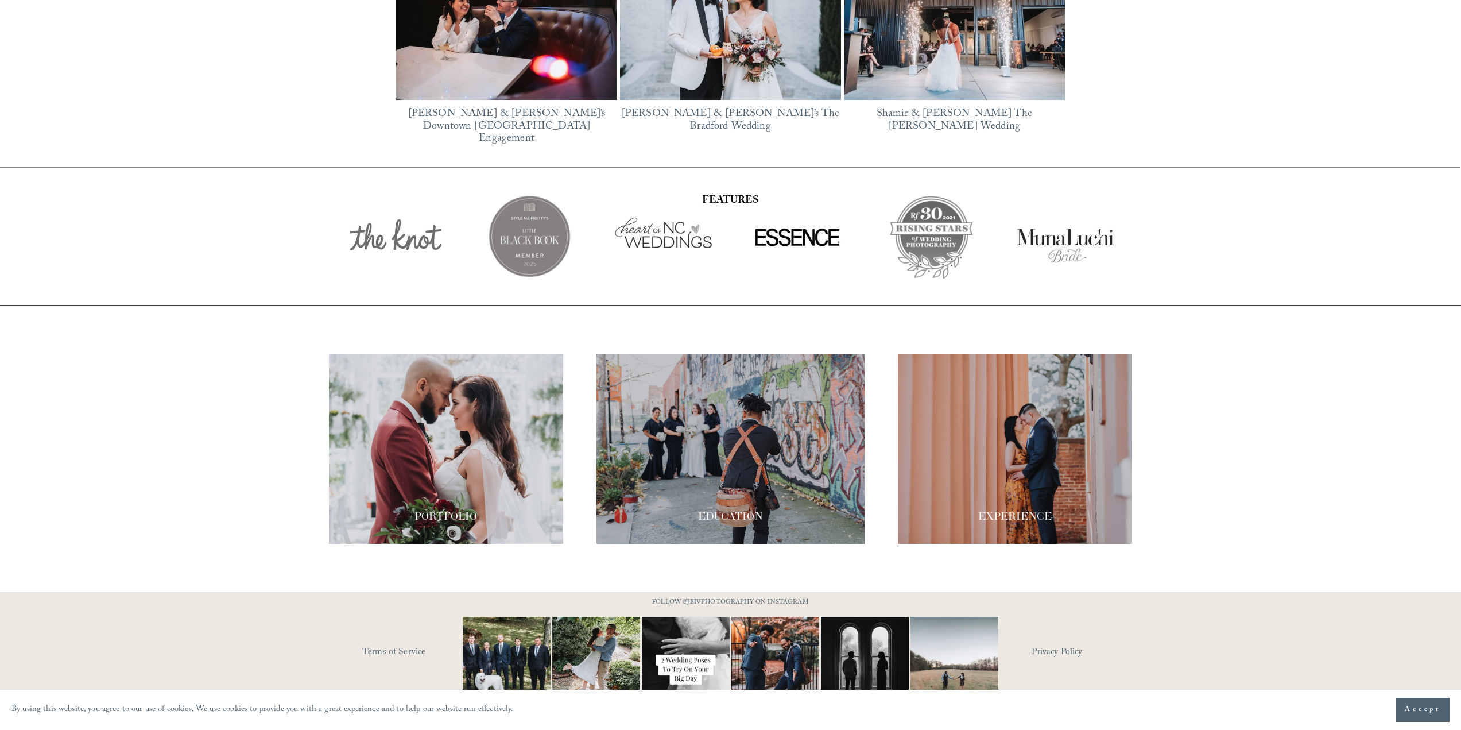
click at [726, 484] on div at bounding box center [730, 449] width 268 height 190
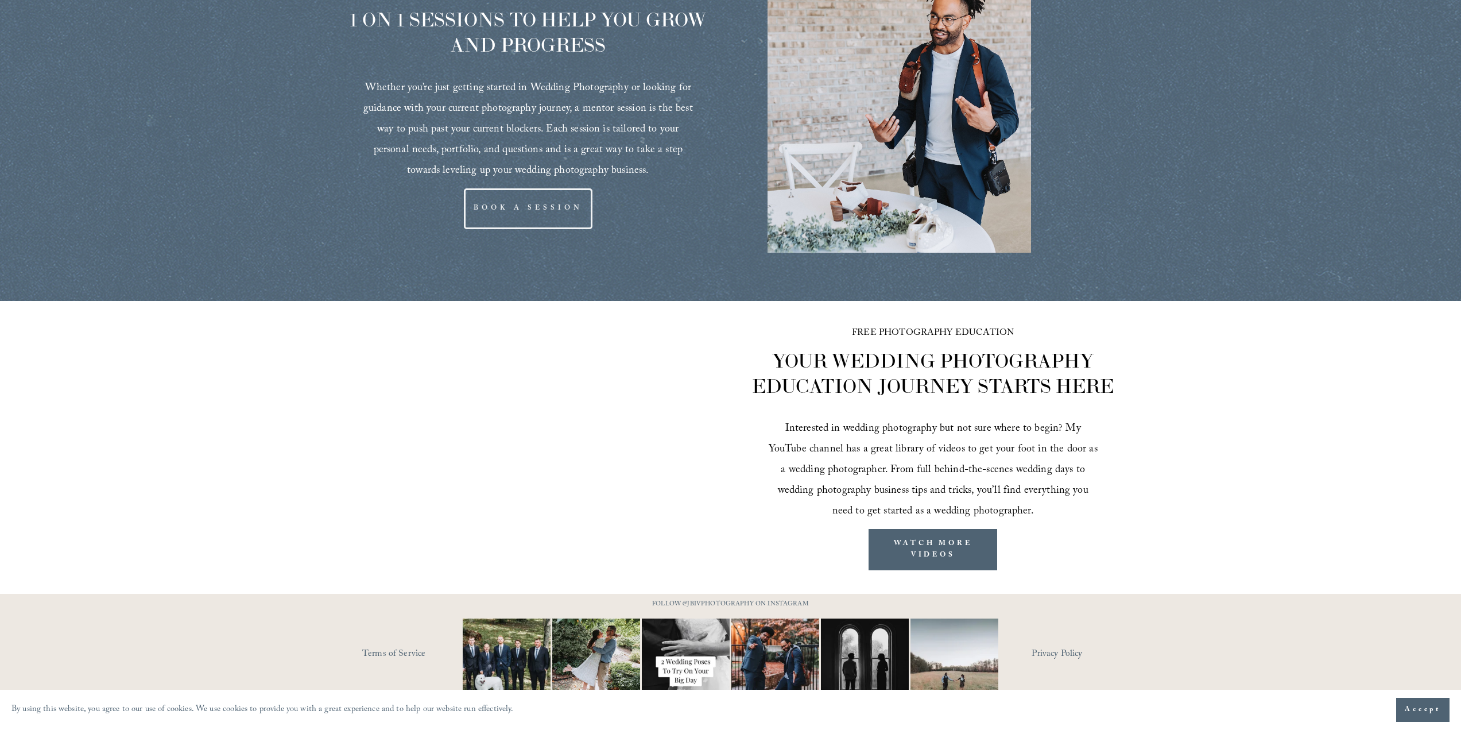
scroll to position [1497, 0]
